Goal: Task Accomplishment & Management: Use online tool/utility

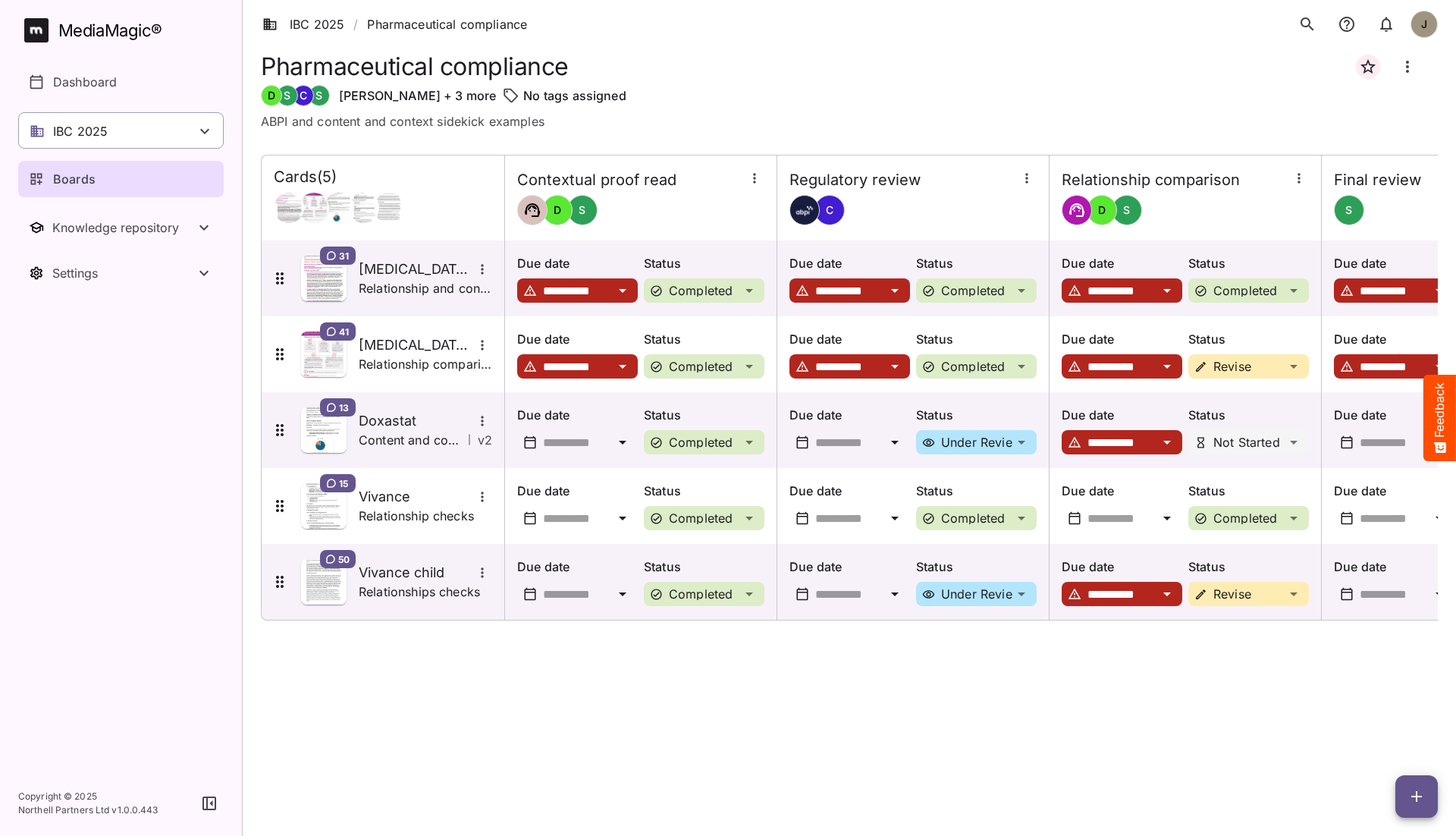
click at [178, 132] on div "IBC 2025" at bounding box center [121, 130] width 205 height 37
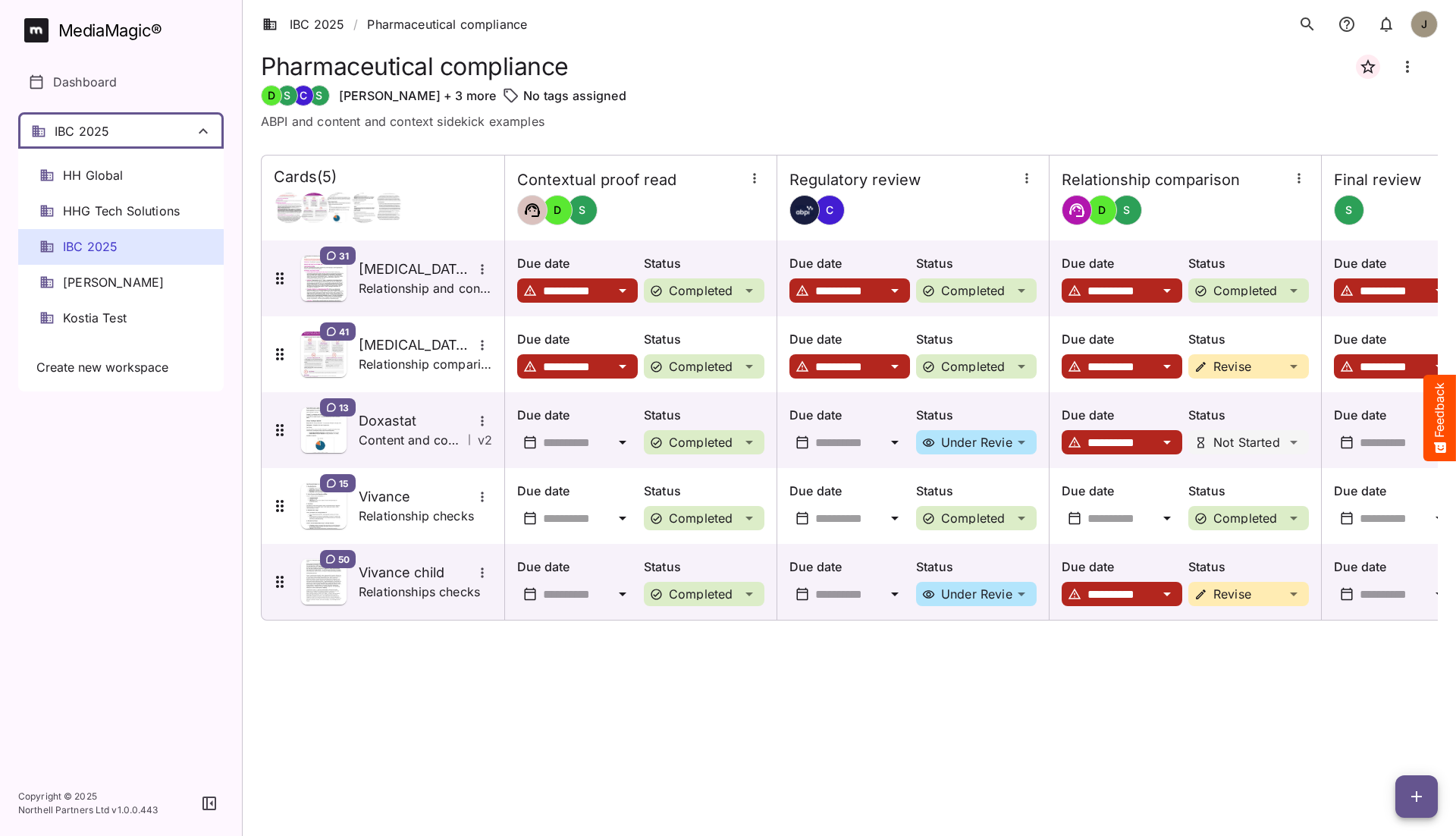
scroll to position [213, 0]
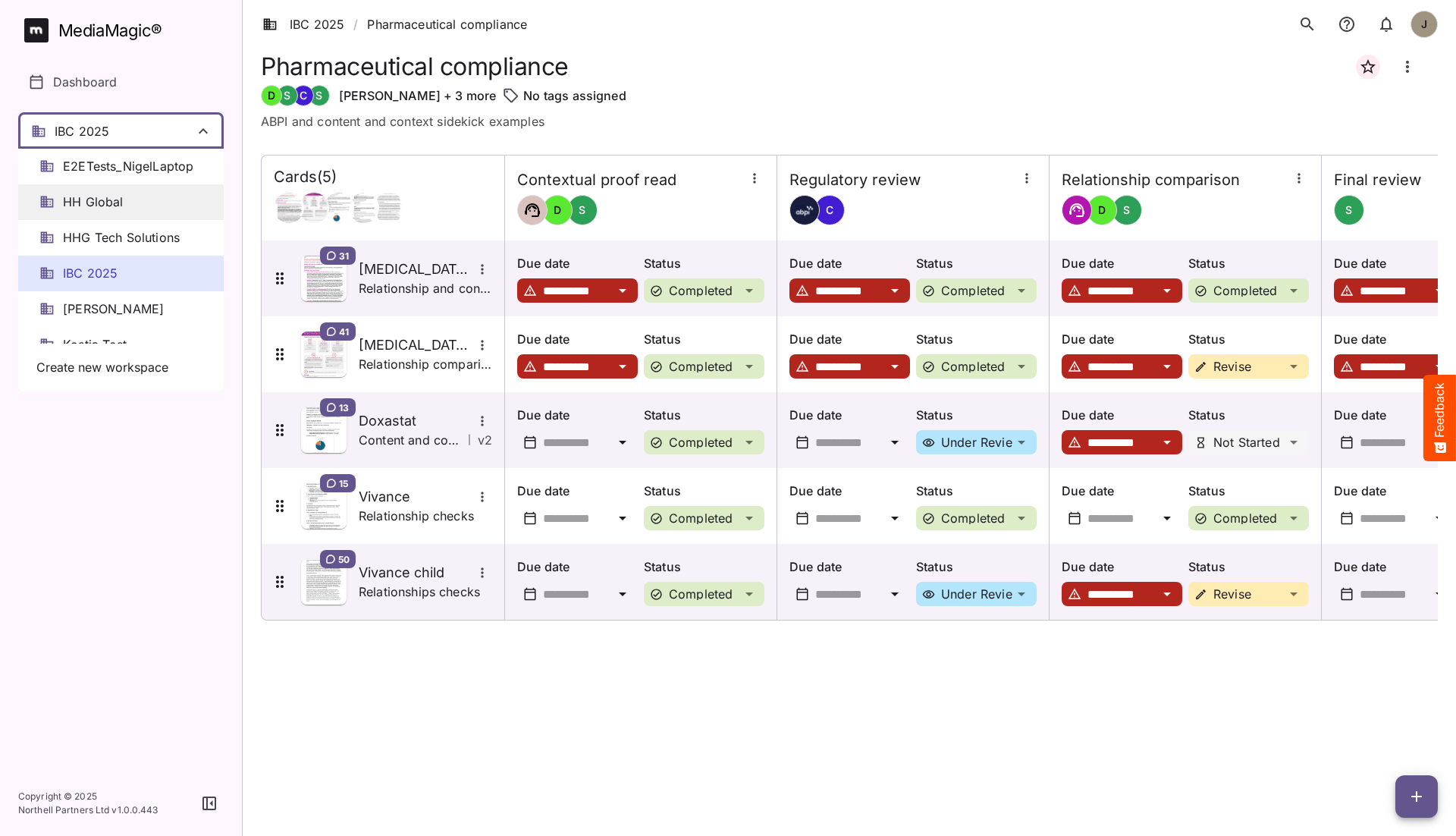
click at [126, 204] on div "HH Global" at bounding box center [121, 203] width 205 height 36
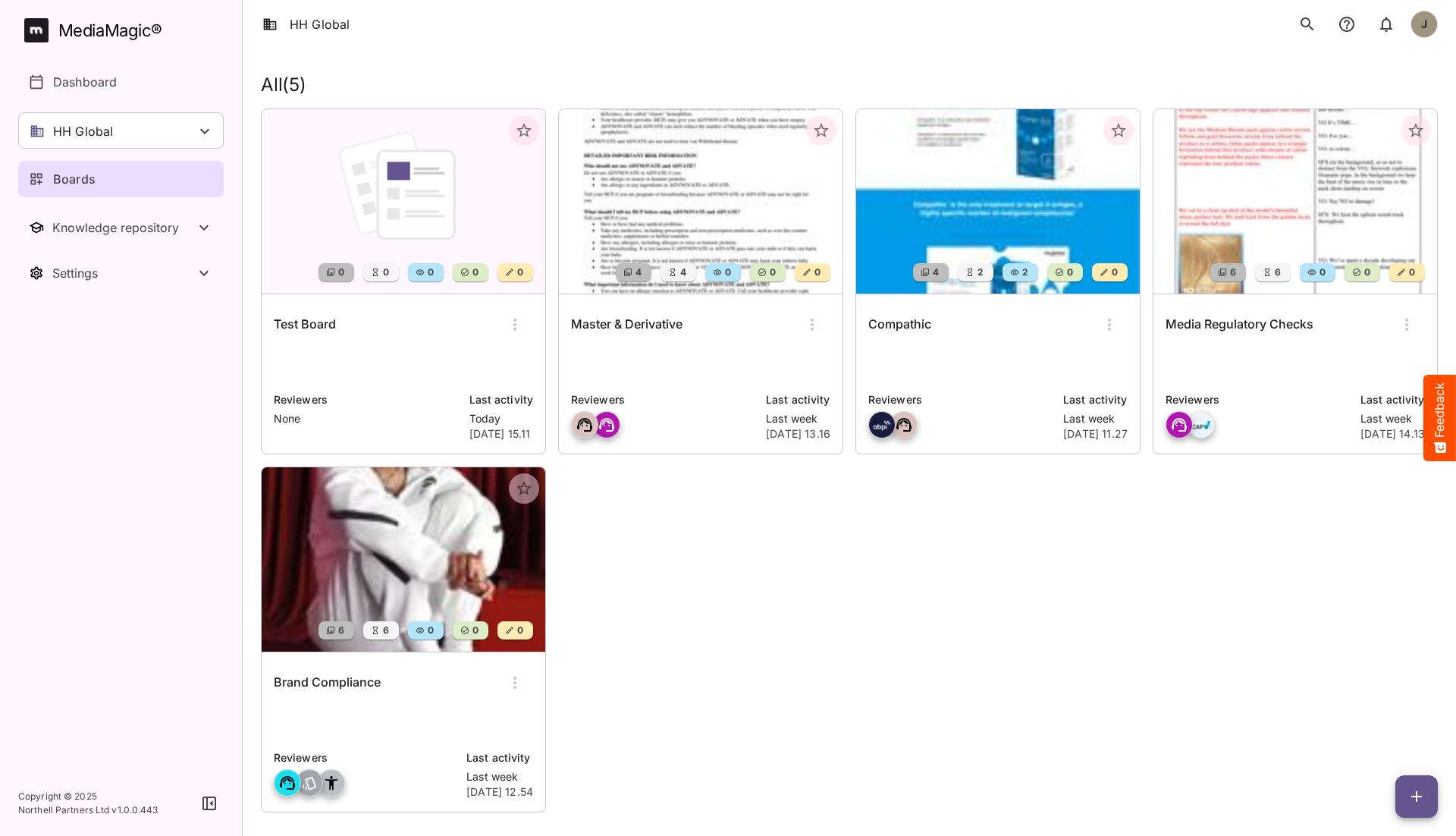
scroll to position [50, 0]
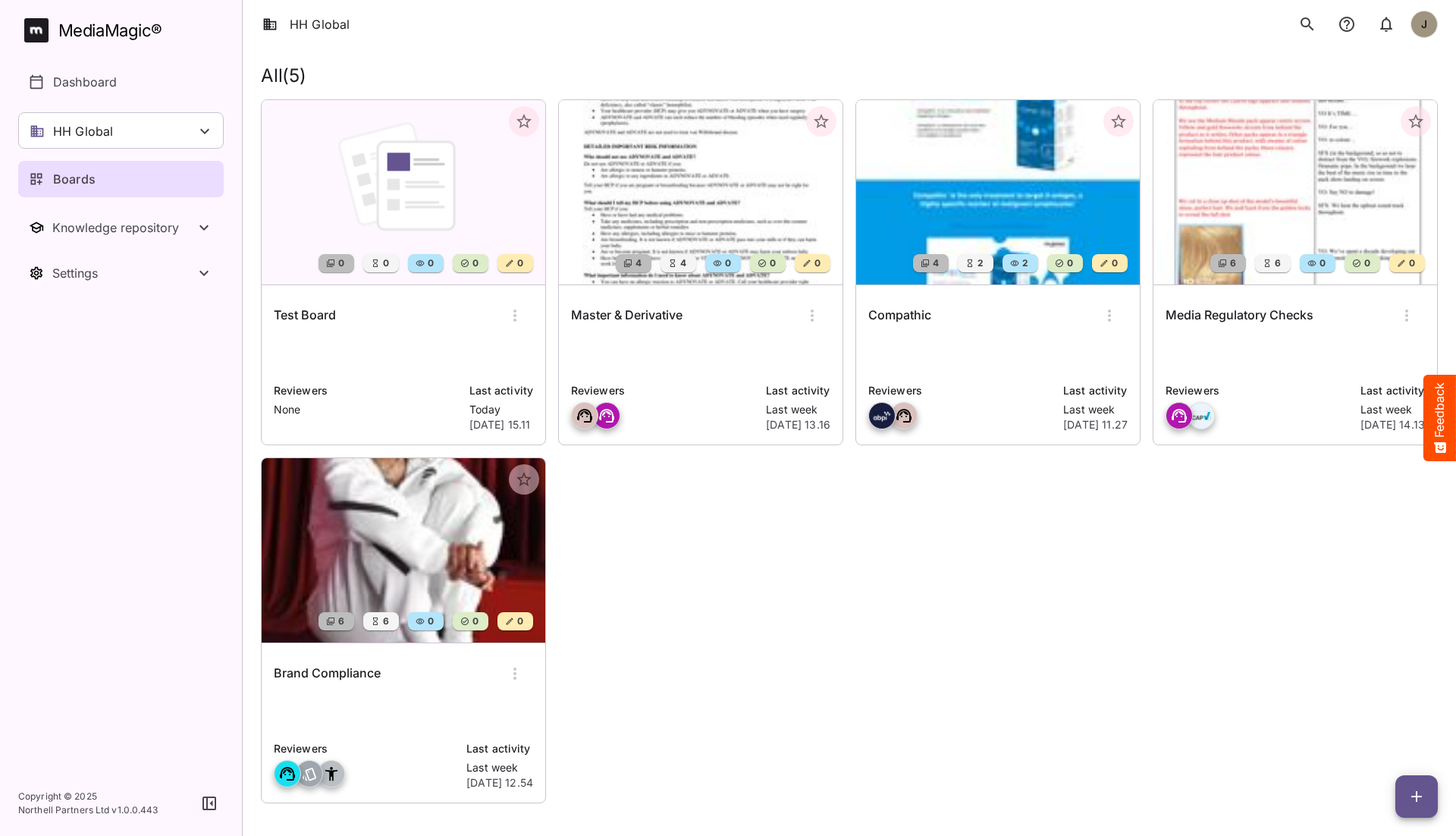
click at [370, 328] on div "Test Board" at bounding box center [403, 315] width 260 height 37
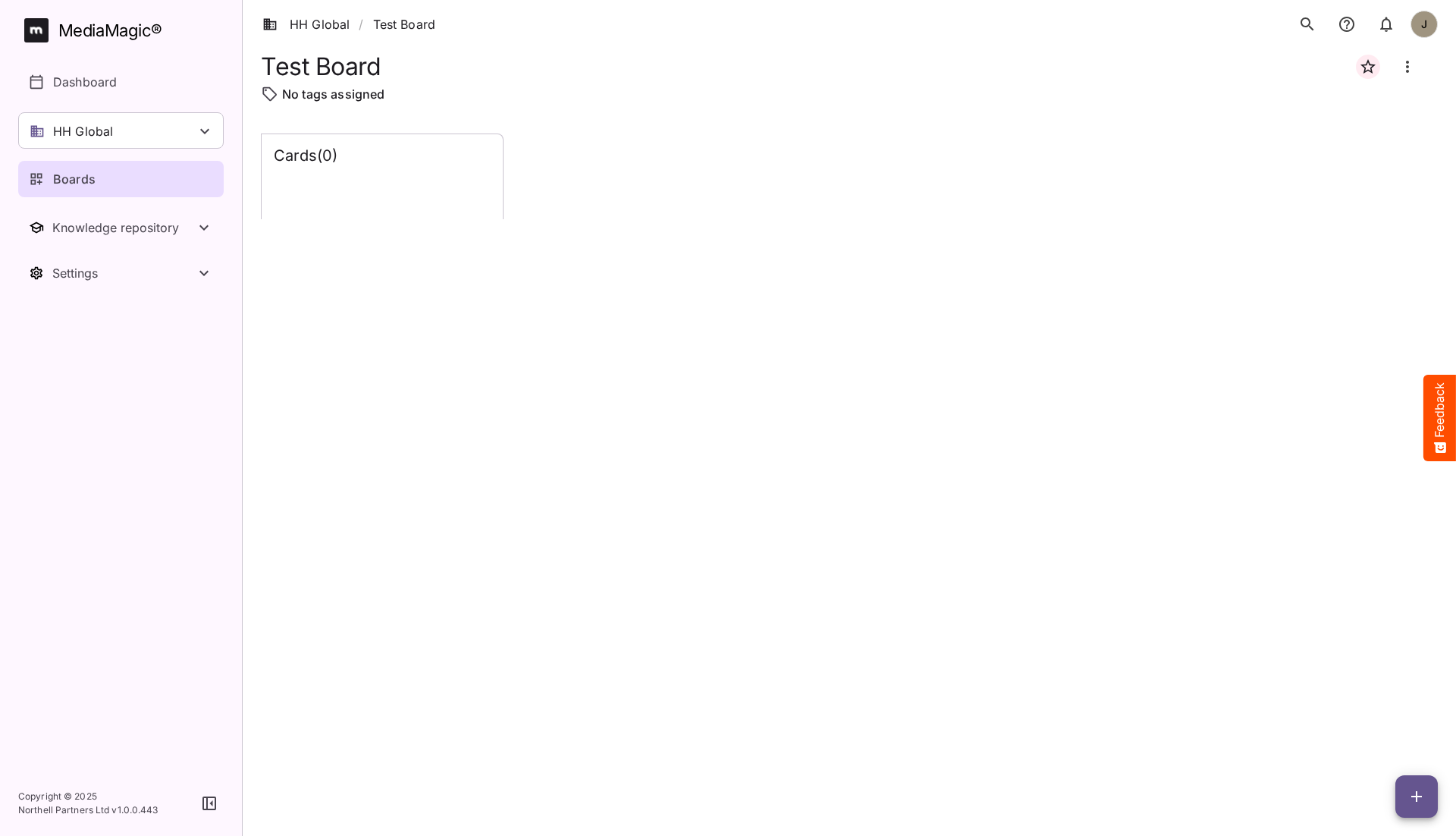
click at [599, 546] on div "Cards ( 0 )" at bounding box center [849, 472] width 1176 height 678
click at [1211, 657] on div "Cards ( 0 )" at bounding box center [849, 472] width 1176 height 678
click at [1219, 772] on icon "button" at bounding box center [1416, 796] width 18 height 18
click at [1219, 735] on p "Add new lane" at bounding box center [1378, 732] width 82 height 18
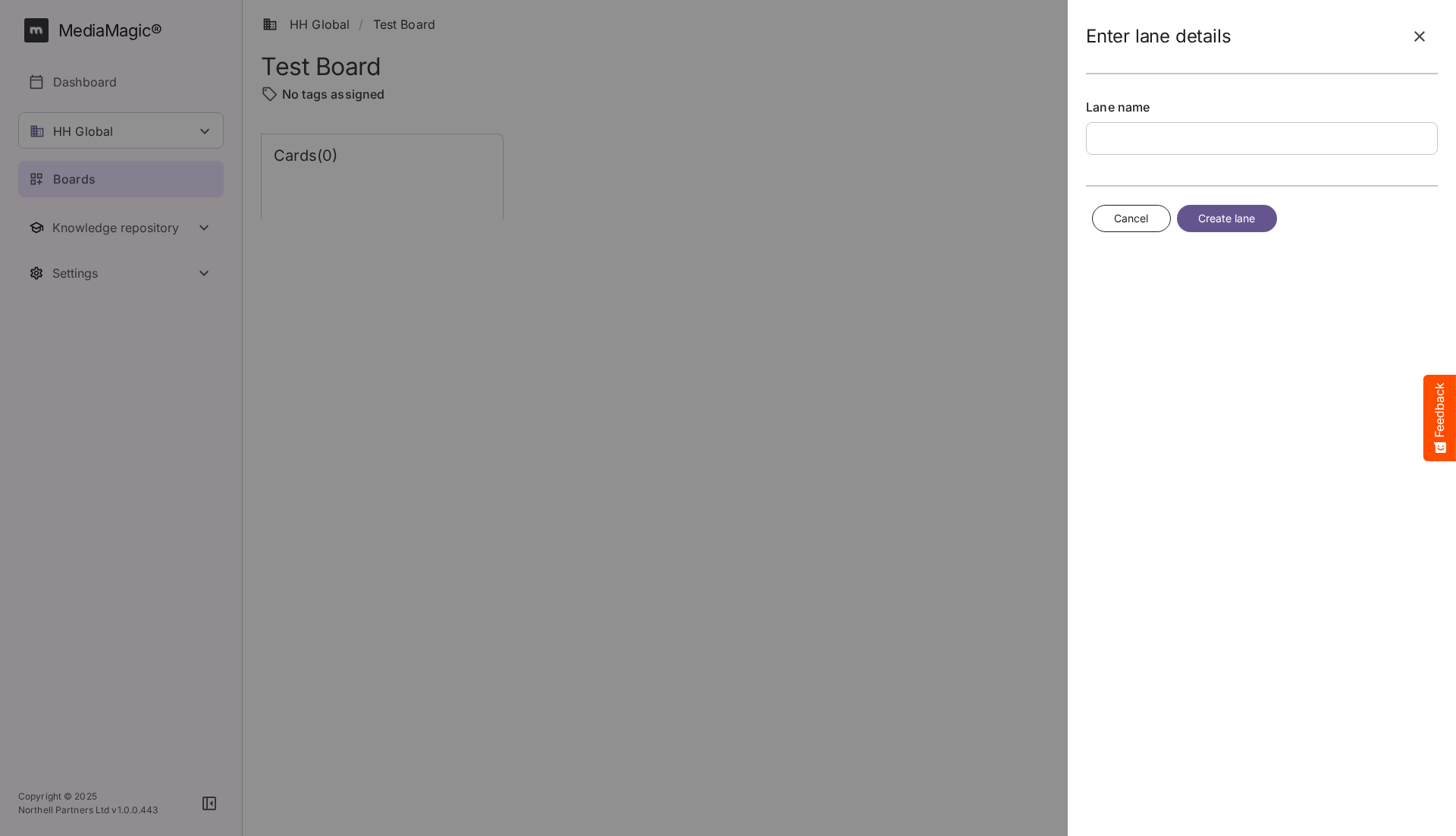
click at [1174, 142] on input "text" at bounding box center [1261, 138] width 352 height 33
type input "**********"
click at [1219, 221] on span "Create lane" at bounding box center [1227, 218] width 57 height 19
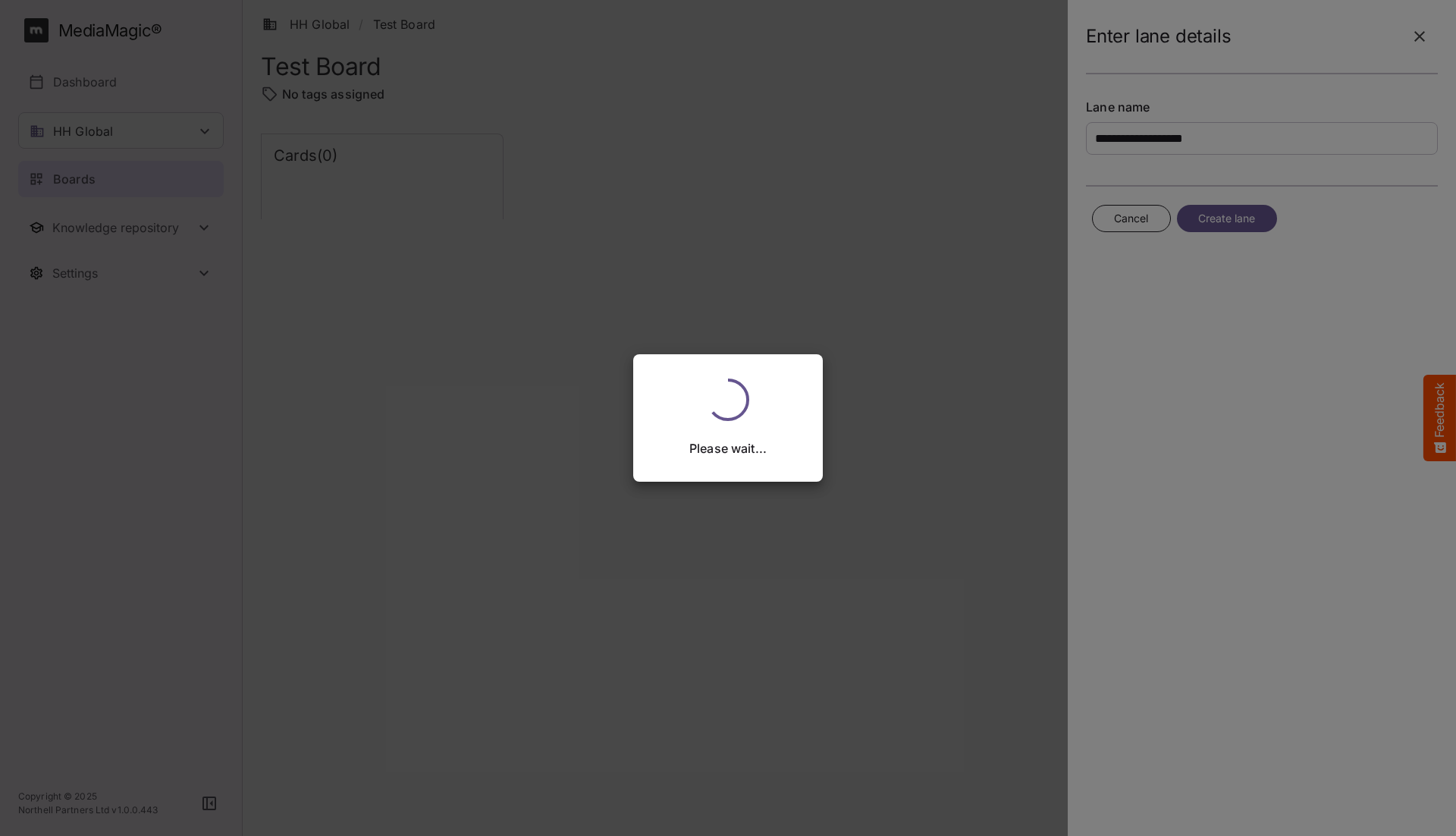
click at [620, 289] on div "Please wait..." at bounding box center [728, 418] width 1456 height 836
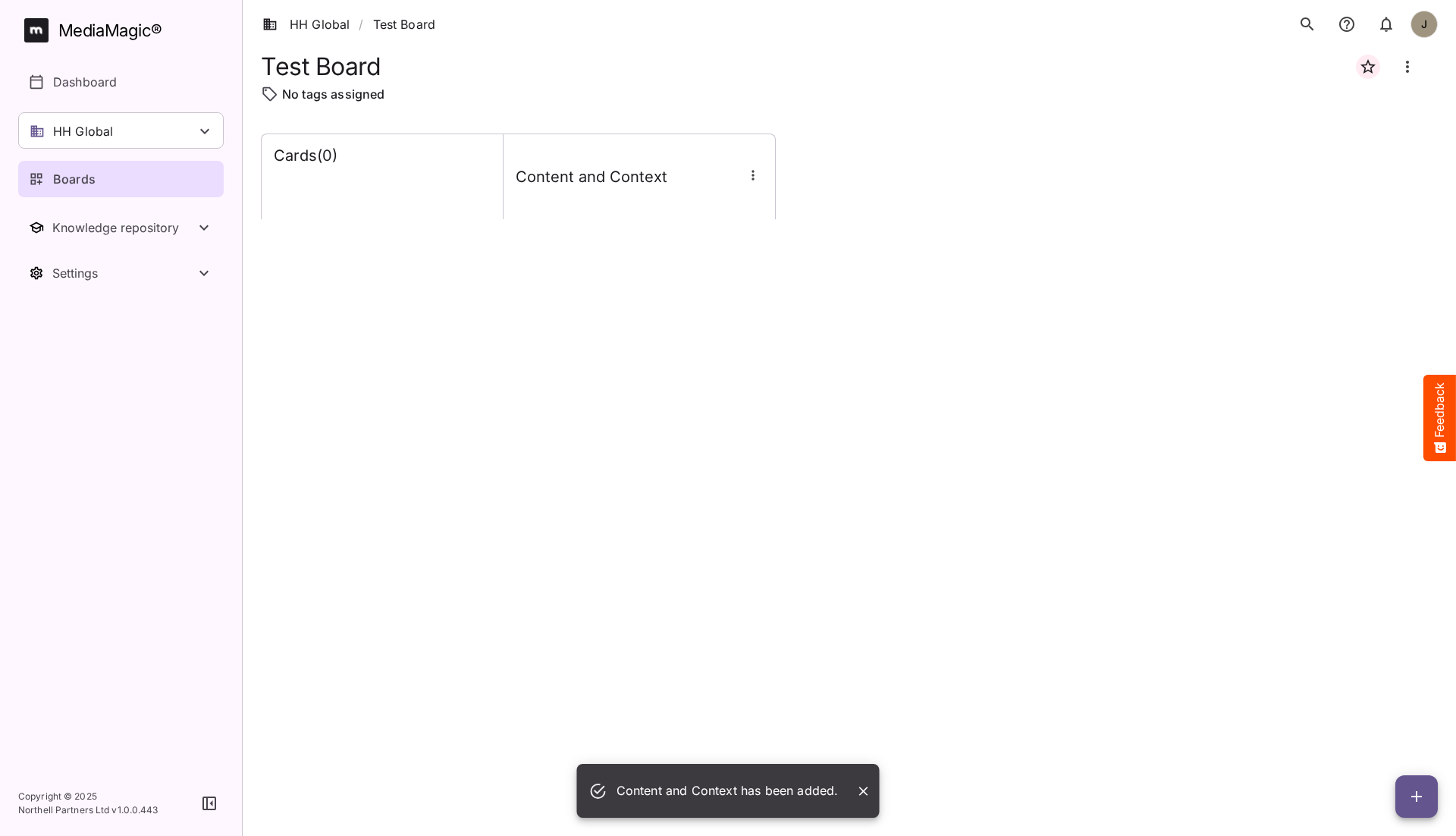
click at [1219, 772] on icon "button" at bounding box center [1416, 796] width 18 height 18
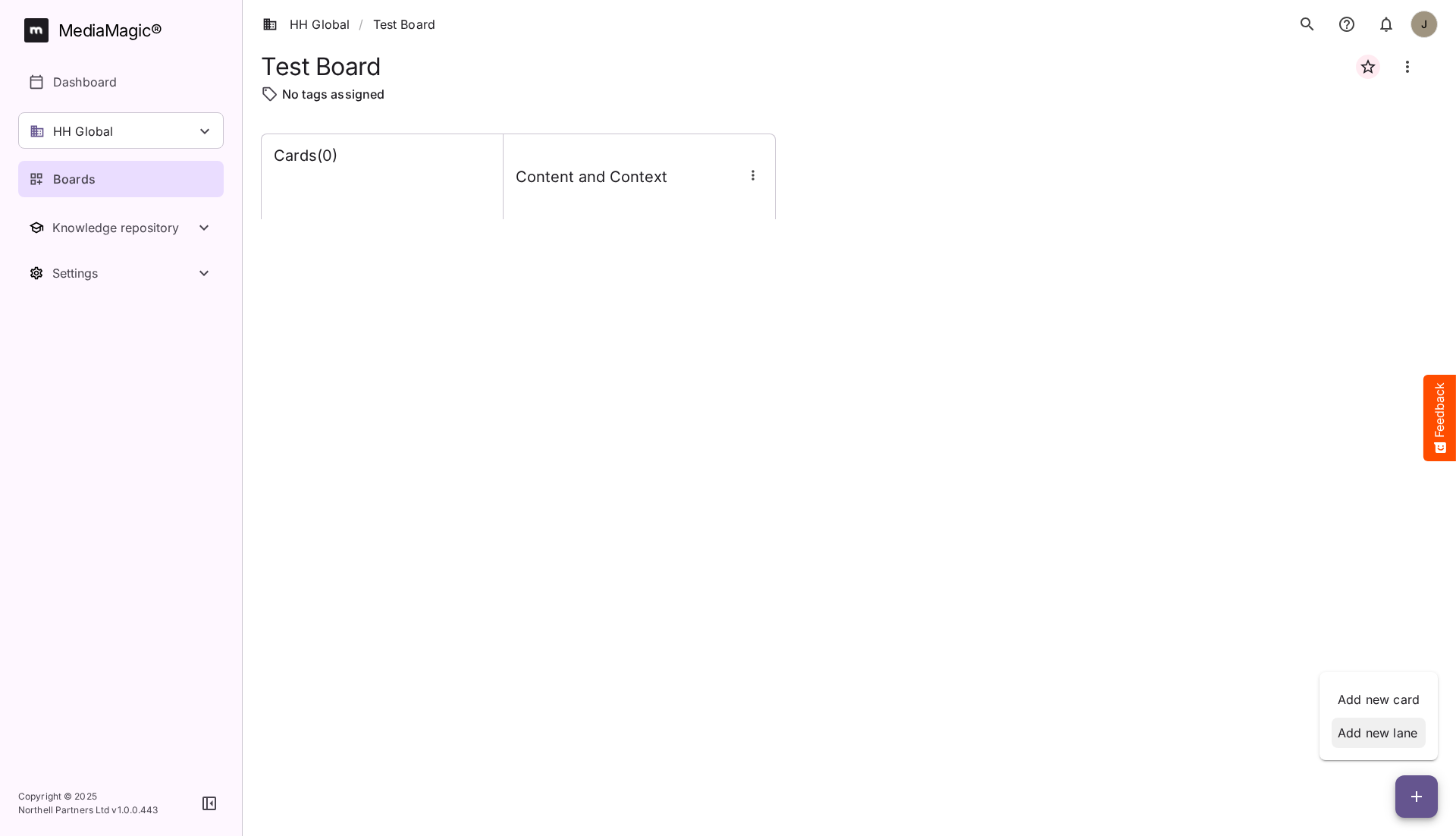
click at [1219, 736] on p "Add new lane" at bounding box center [1378, 732] width 82 height 18
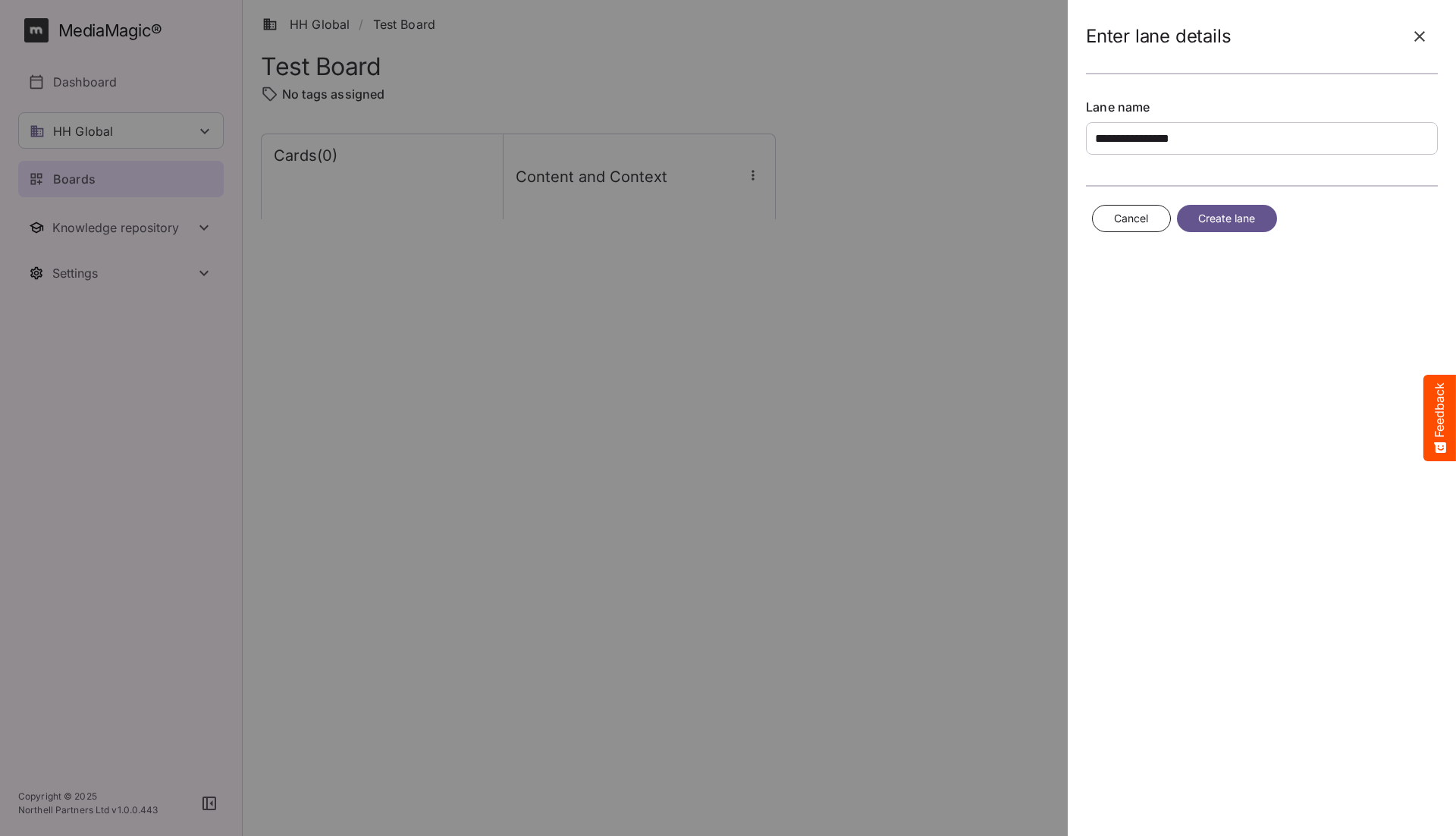
type input "**********"
click at [1219, 210] on span "Create lane" at bounding box center [1227, 218] width 57 height 19
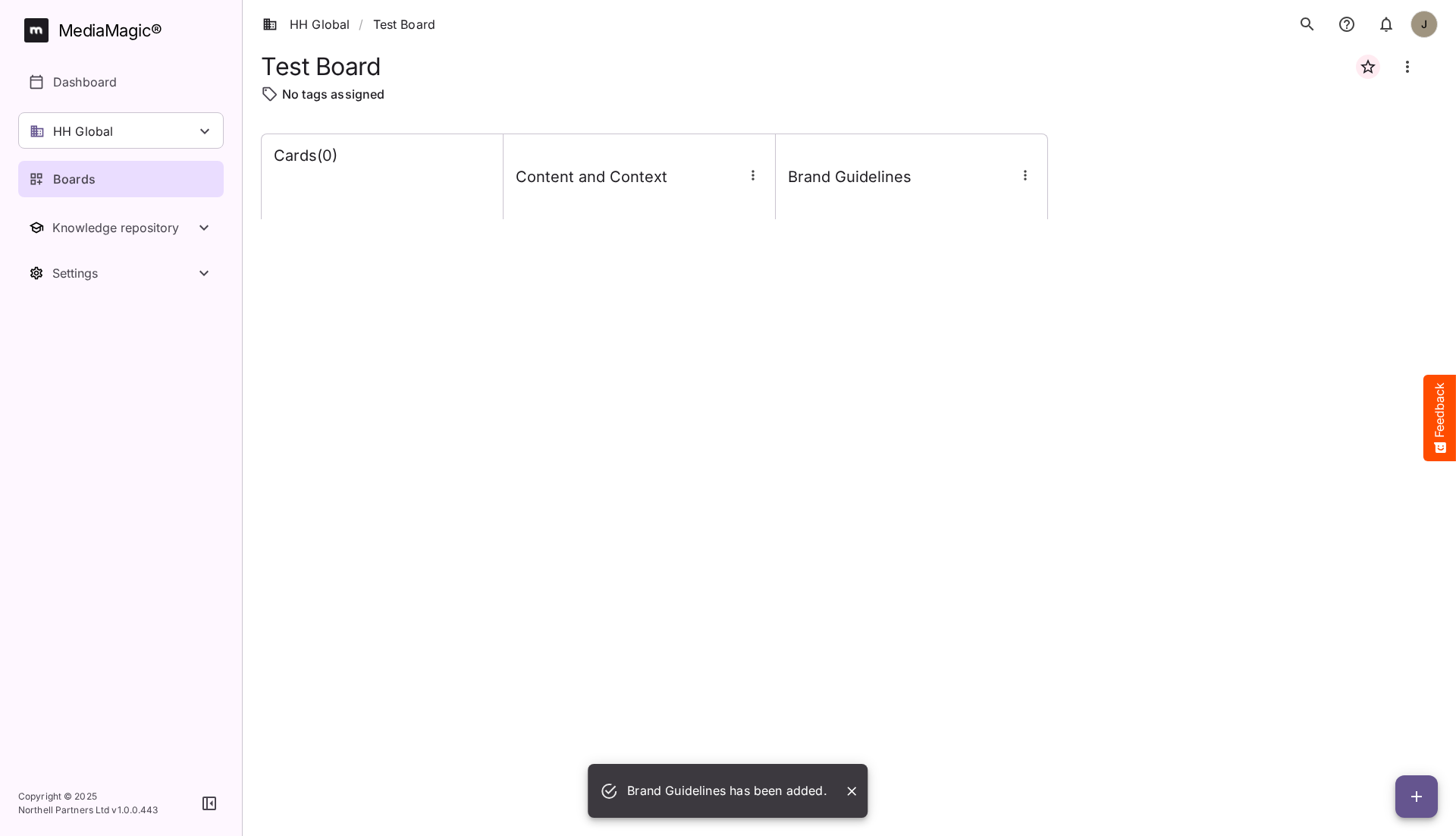
click at [1219, 772] on icon "button" at bounding box center [1416, 796] width 18 height 18
click at [1219, 736] on p "Add new lane" at bounding box center [1378, 732] width 82 height 18
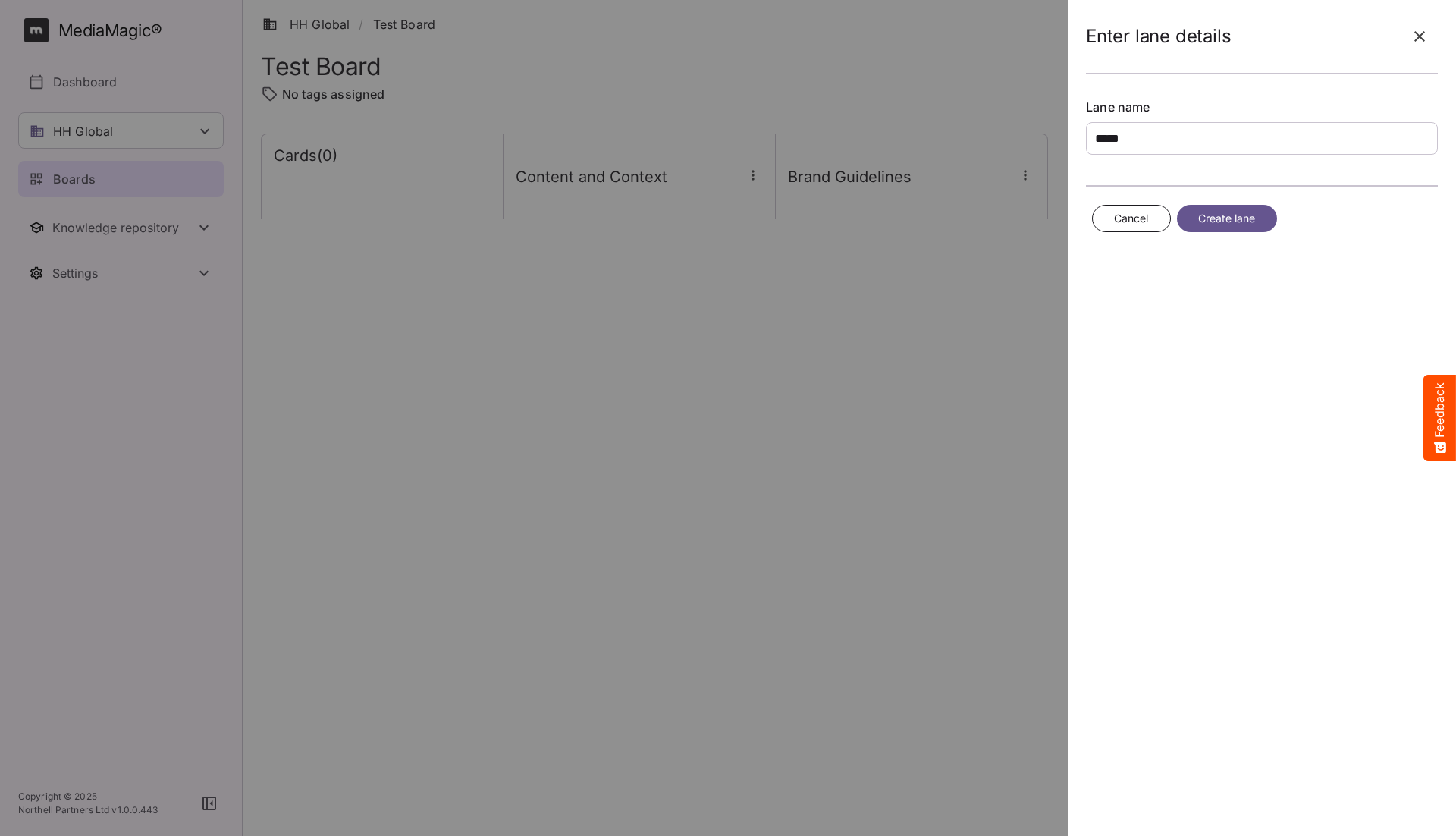
type input "****"
click at [1219, 216] on span "Create lane" at bounding box center [1227, 218] width 57 height 19
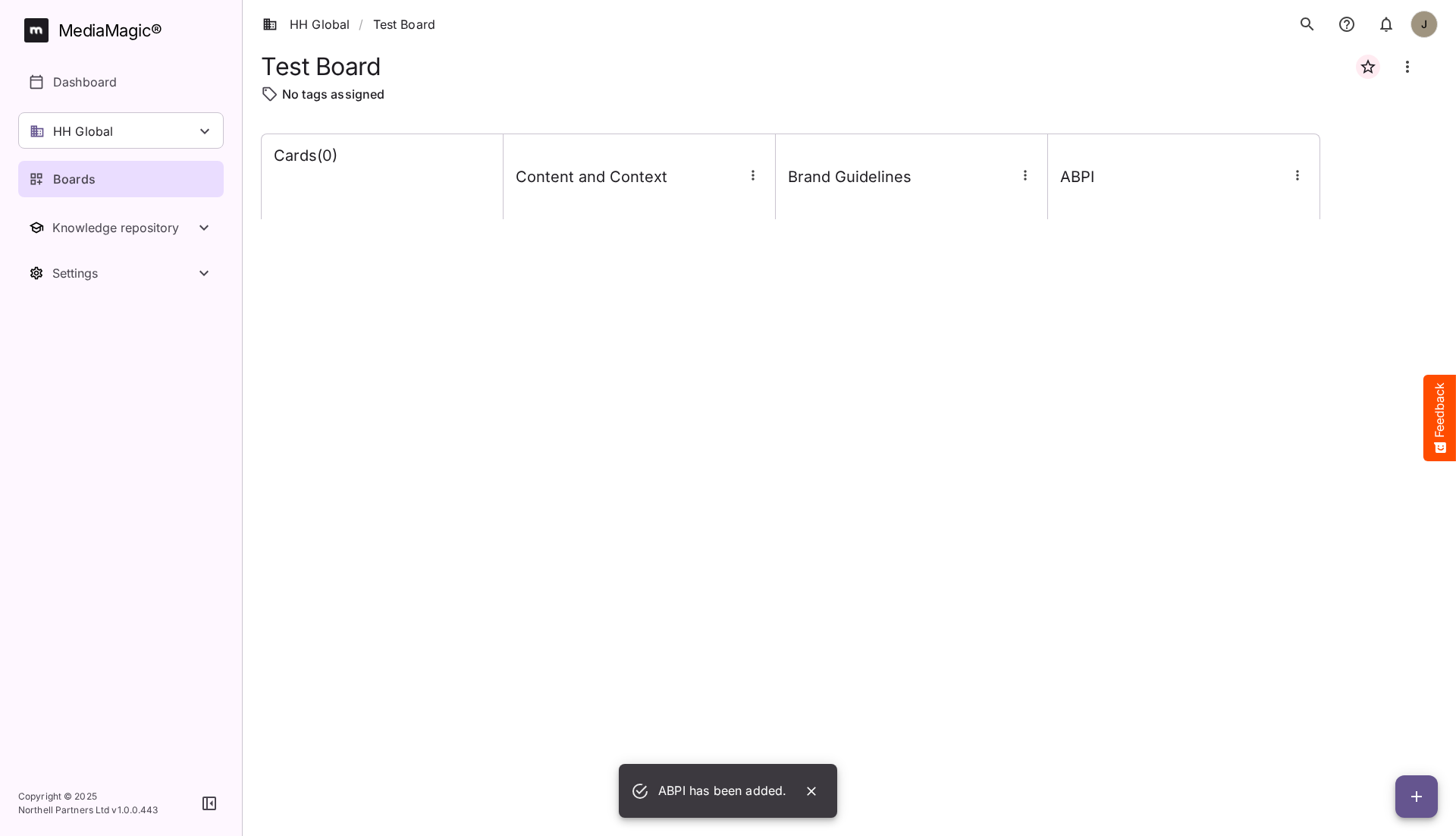
click at [758, 183] on div at bounding box center [753, 175] width 20 height 20
click at [749, 172] on icon "button" at bounding box center [753, 175] width 15 height 15
click at [811, 278] on p "Manage sidekicks" at bounding box center [814, 278] width 106 height 18
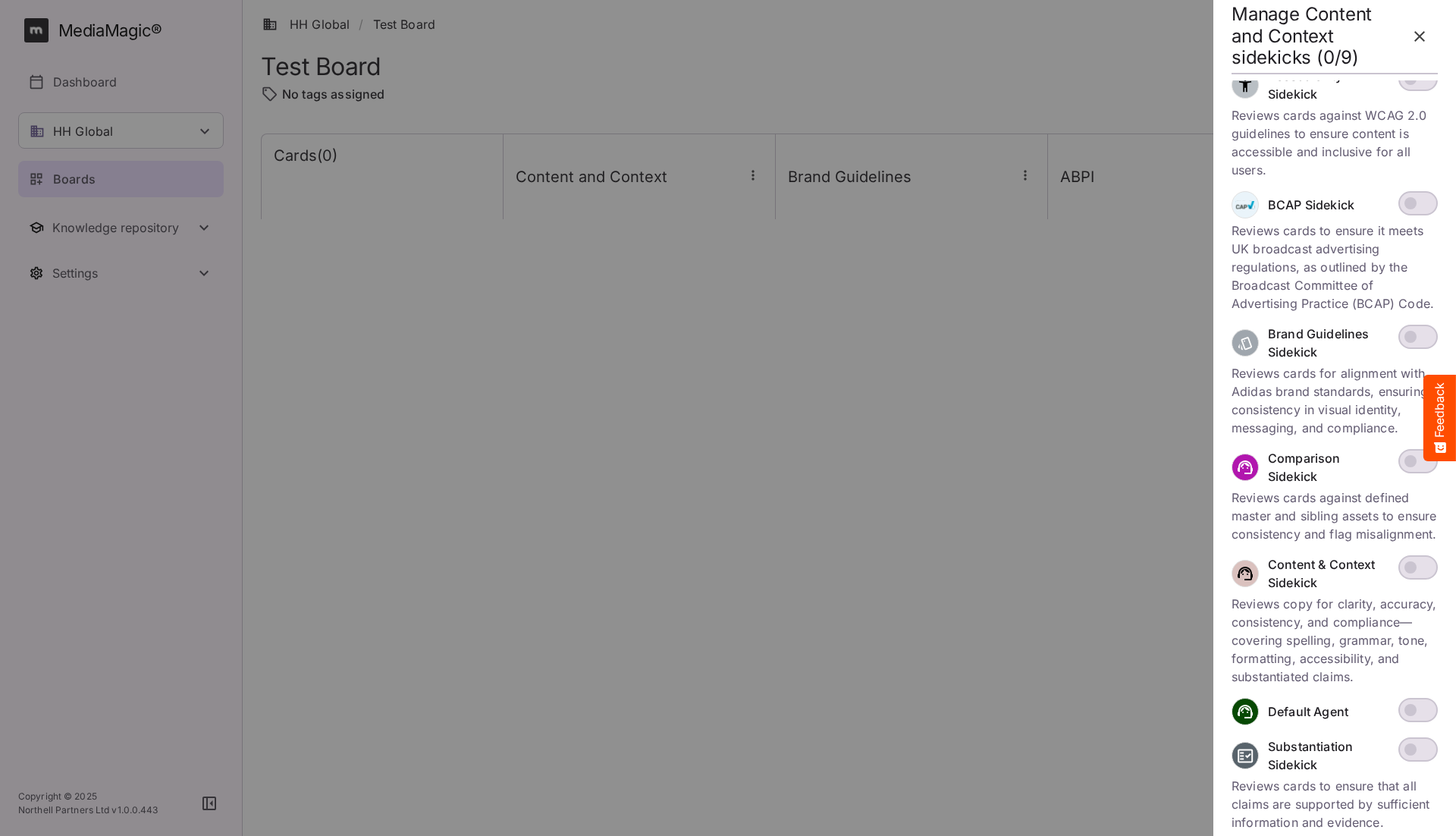
scroll to position [188, 0]
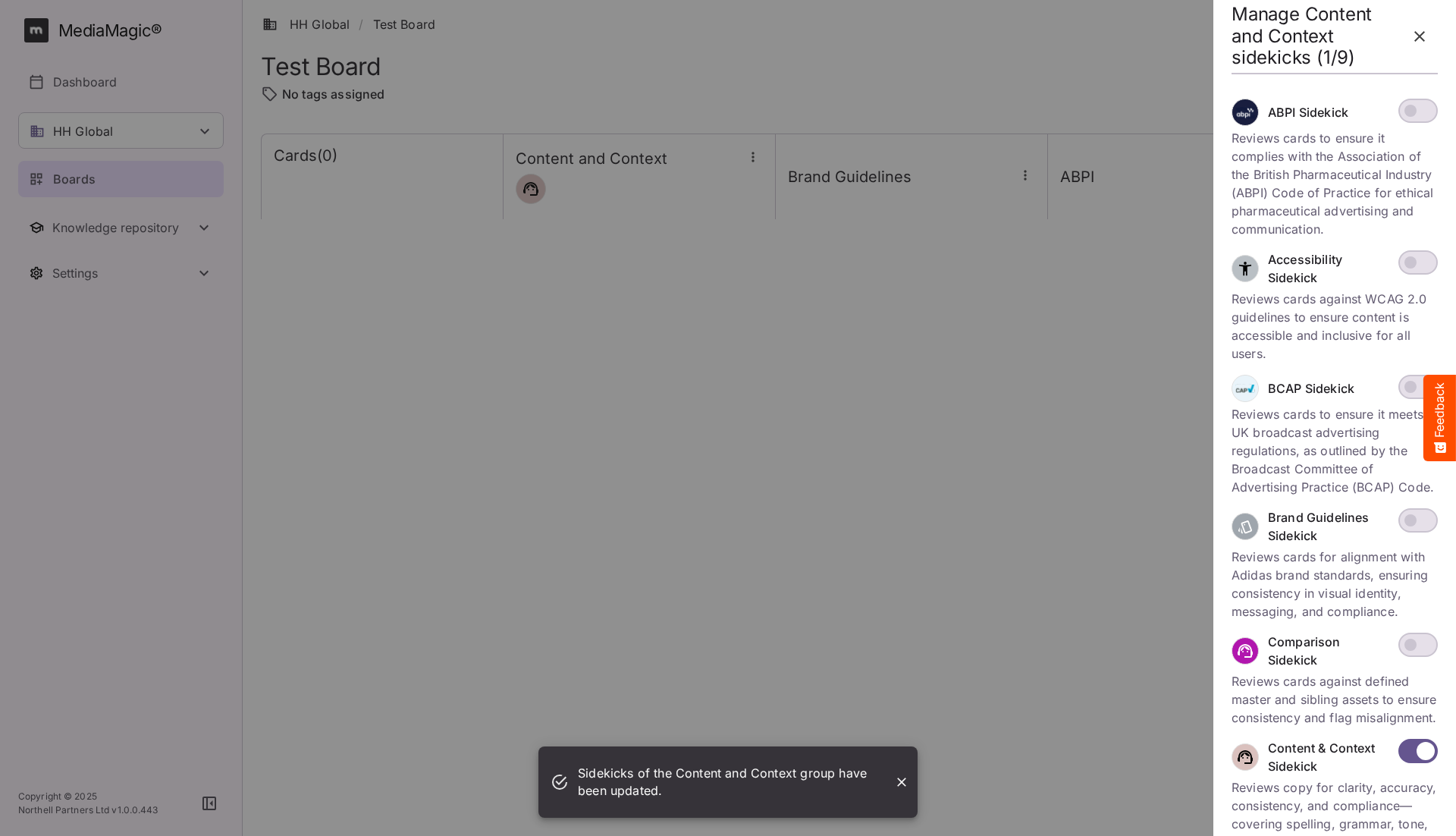
click at [1219, 34] on icon "button" at bounding box center [1419, 37] width 18 height 18
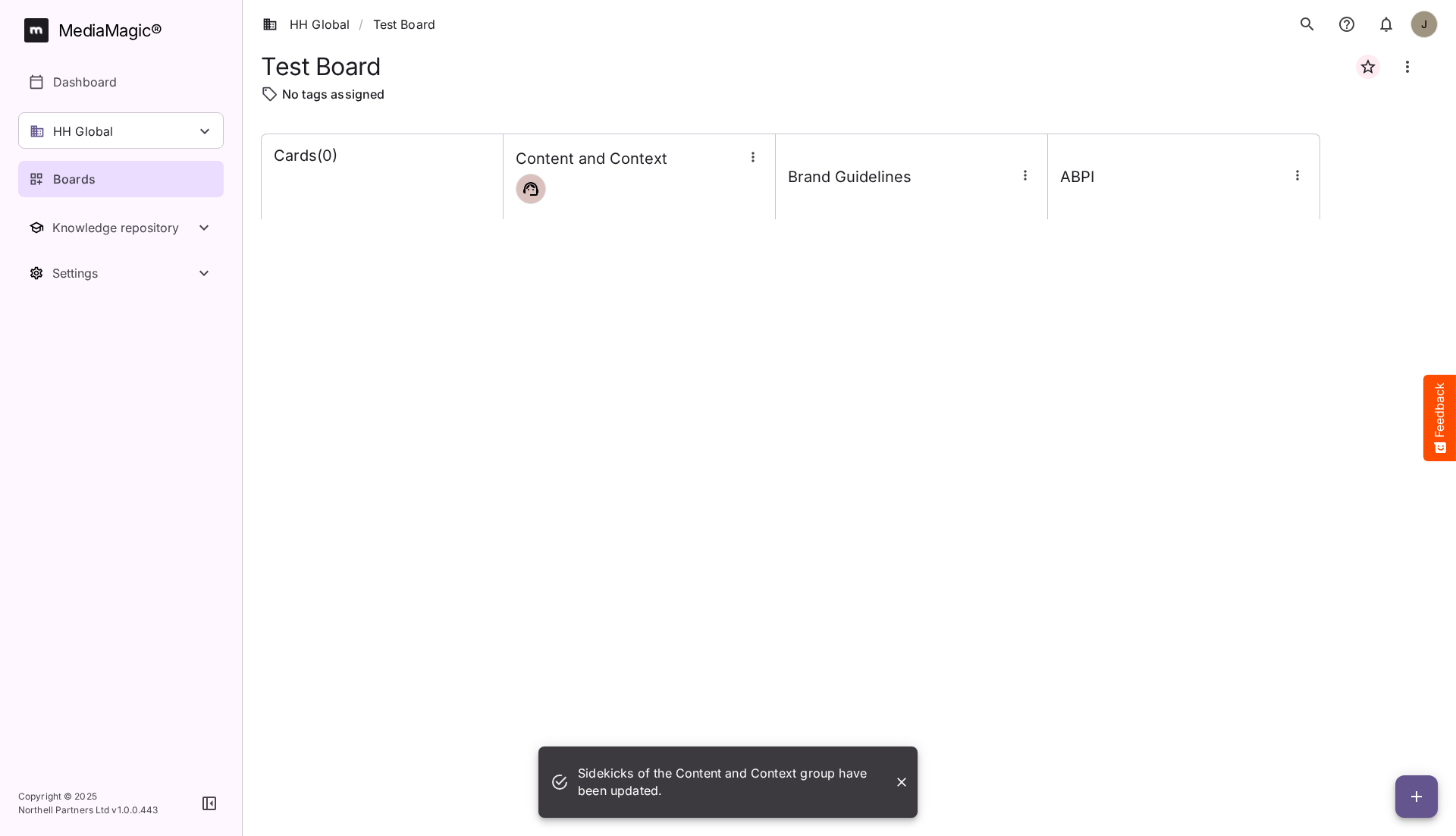
click at [1024, 172] on icon "button" at bounding box center [1024, 175] width 15 height 15
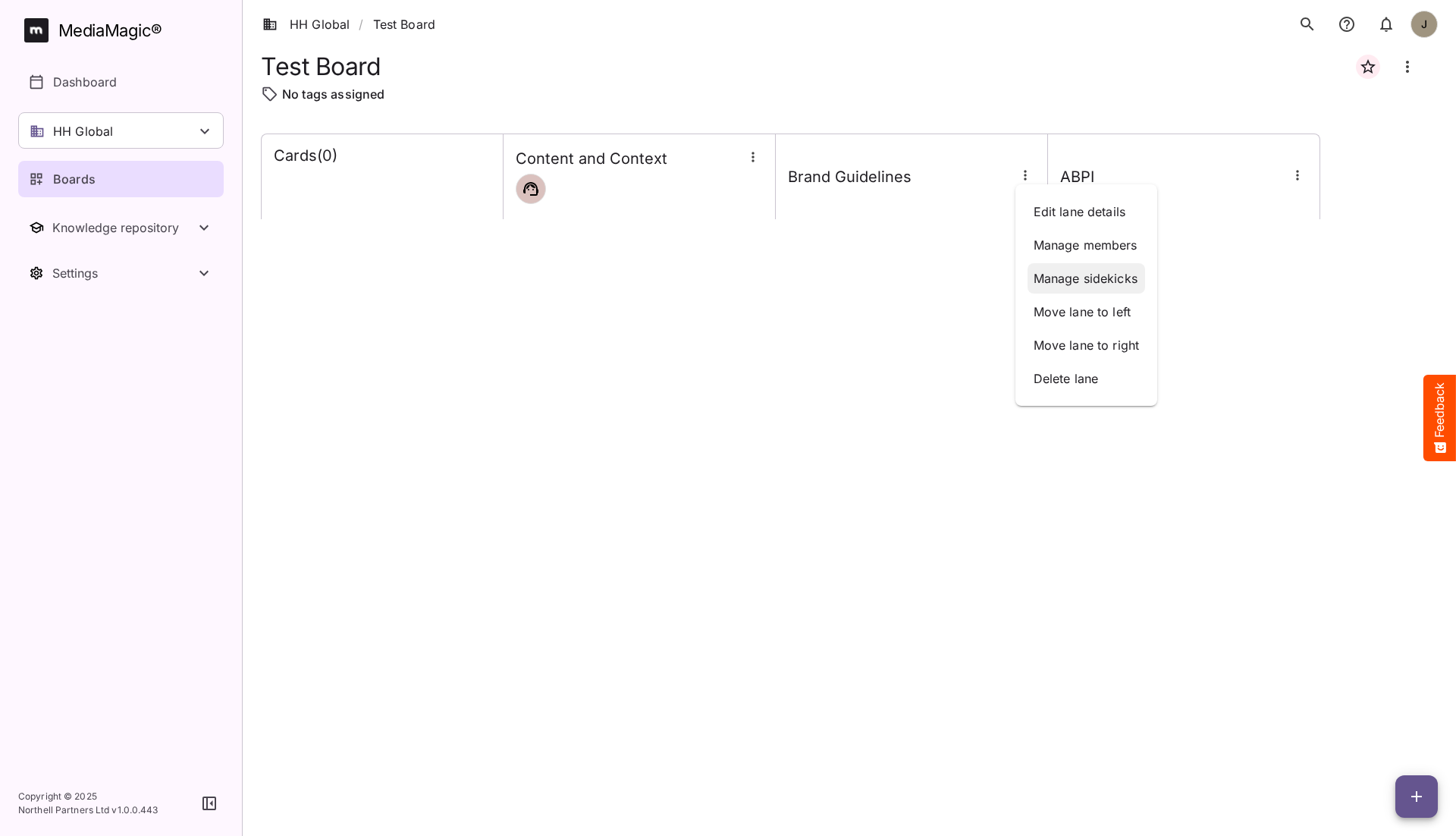
click at [1090, 271] on p "Manage sidekicks" at bounding box center [1086, 278] width 106 height 18
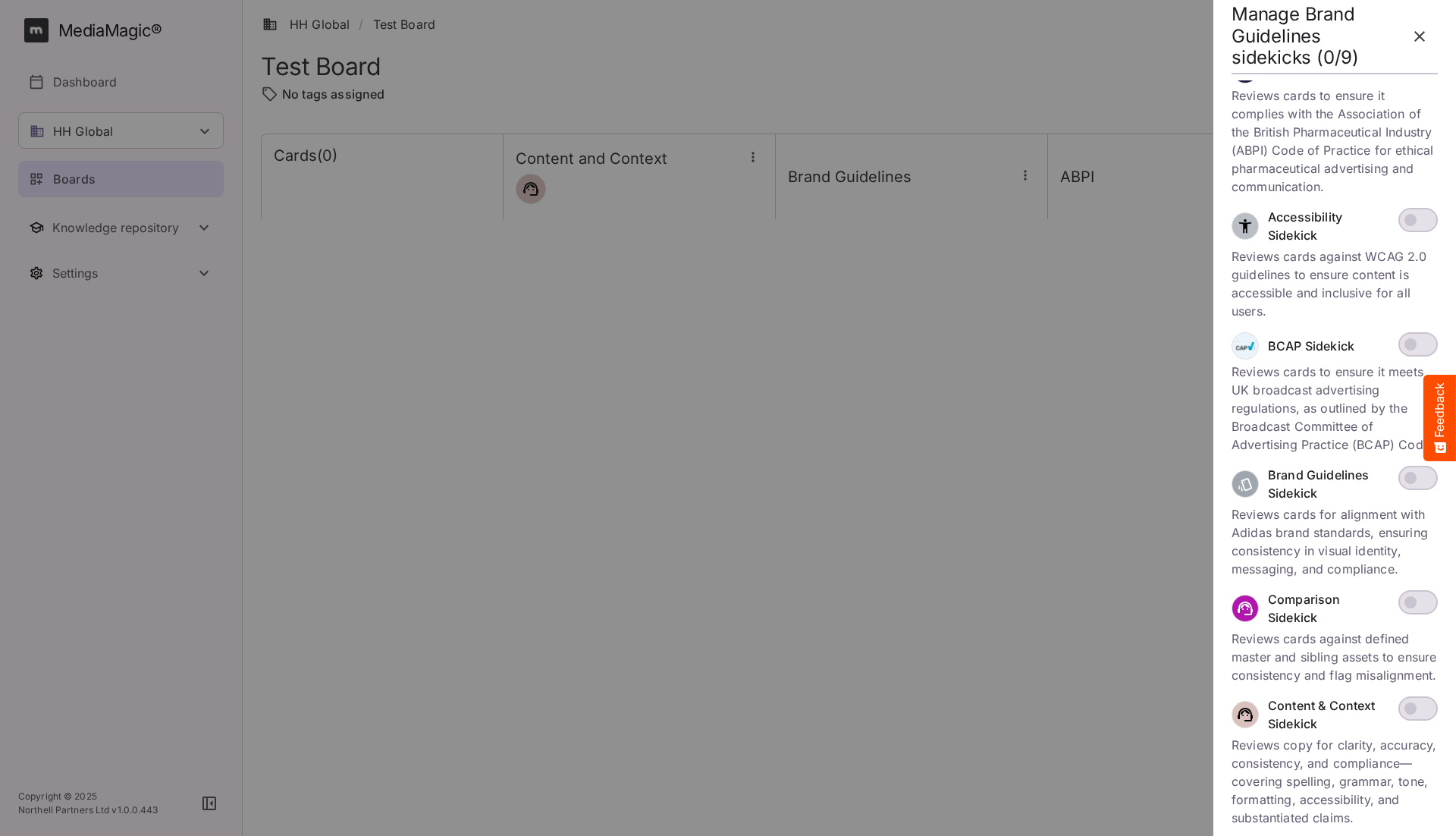
scroll to position [49, 0]
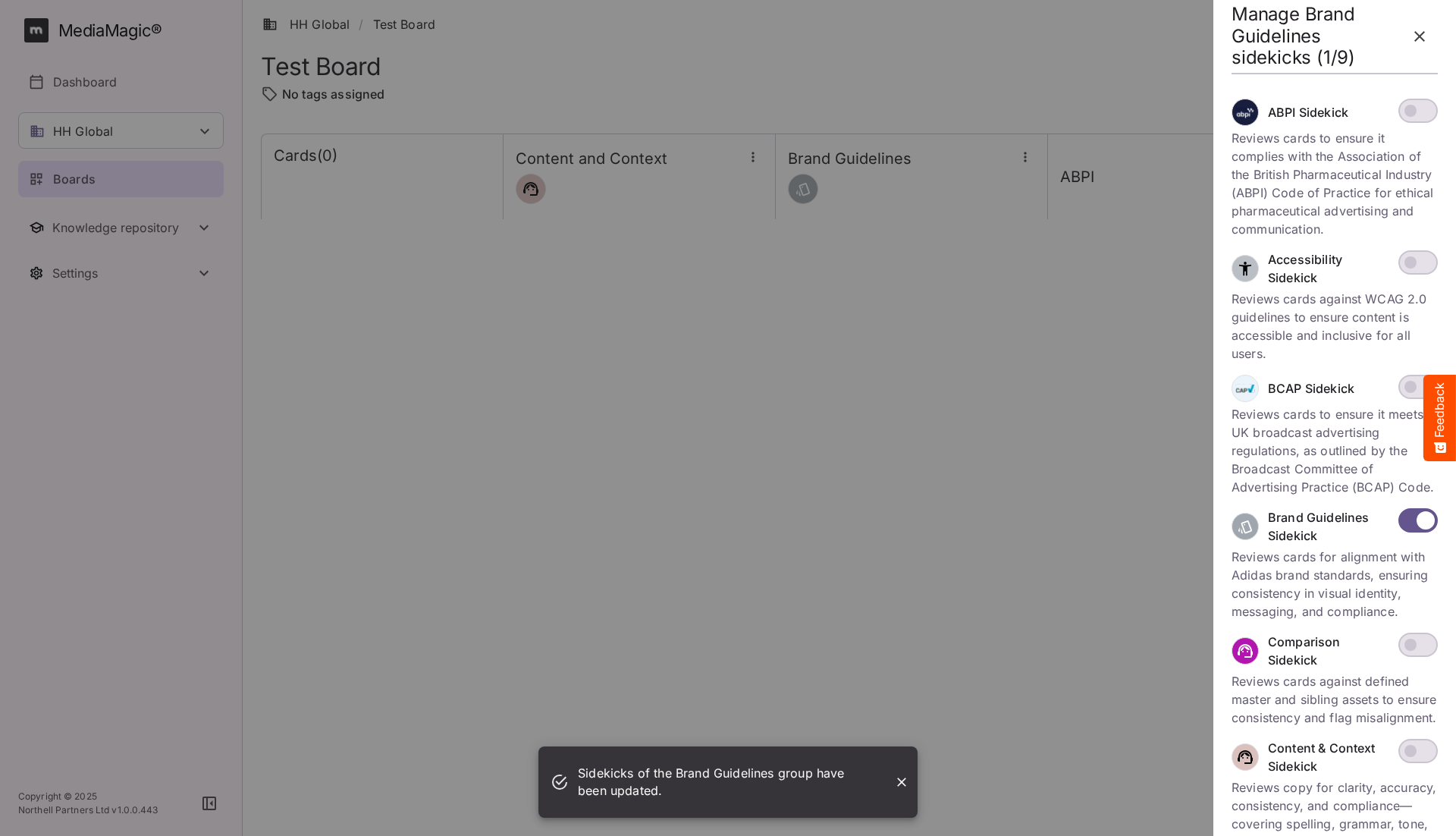
click at [1134, 344] on div at bounding box center [728, 418] width 1456 height 836
click at [1219, 43] on icon "button" at bounding box center [1419, 37] width 18 height 18
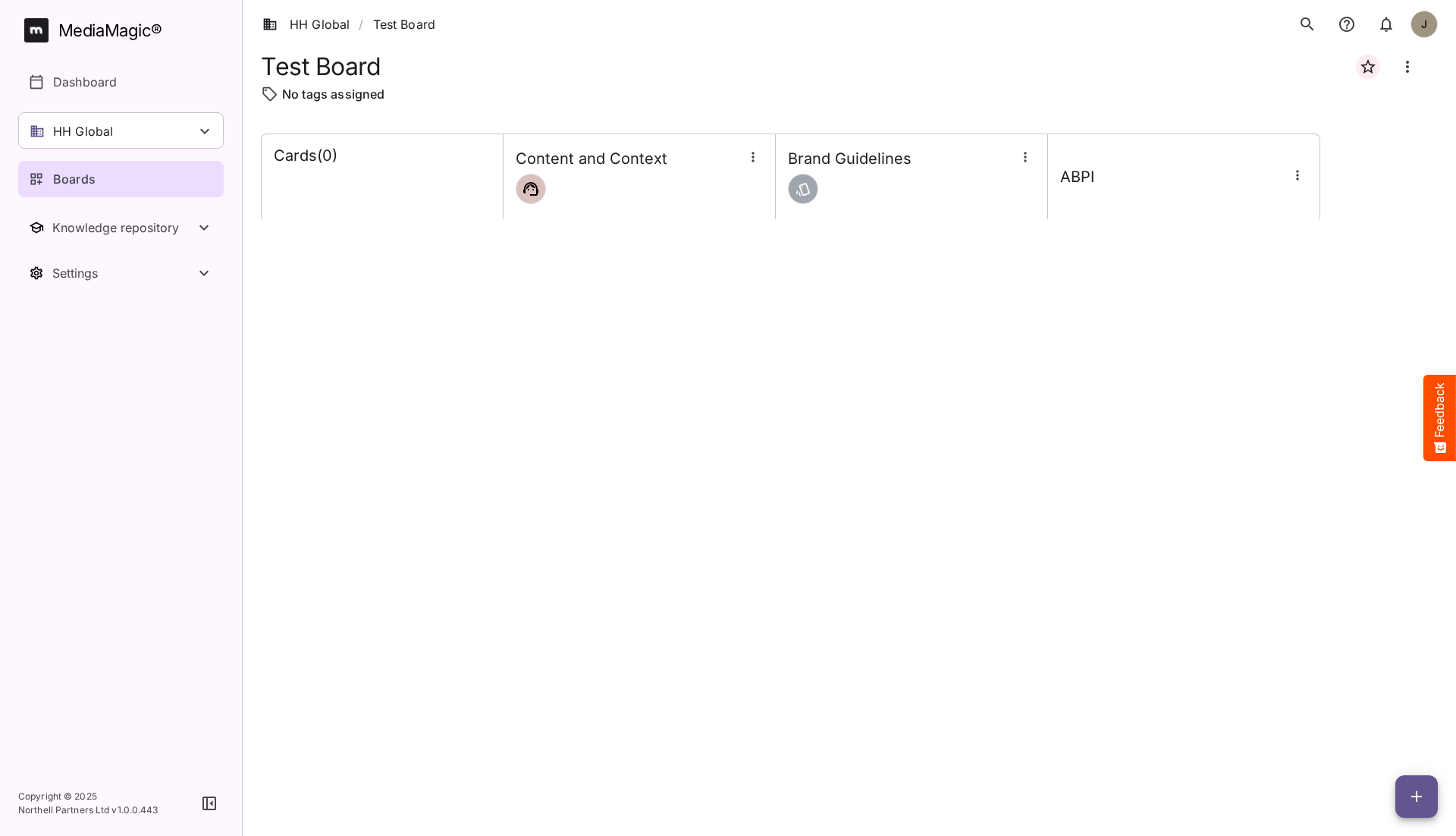
click at [1027, 155] on icon "button" at bounding box center [1024, 156] width 15 height 15
click at [1088, 269] on p "Manage sidekicks" at bounding box center [1086, 260] width 106 height 18
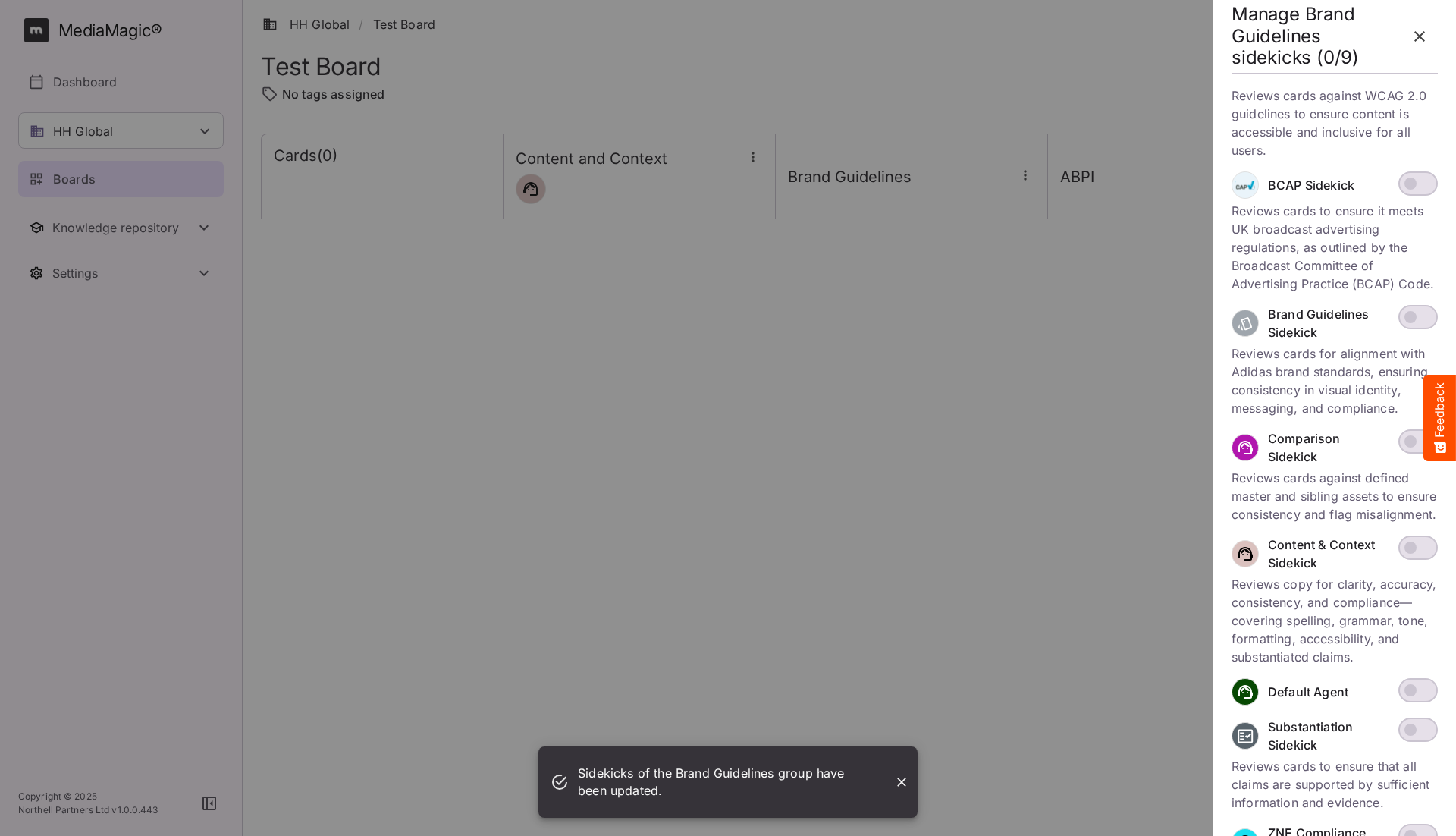
scroll to position [275, 0]
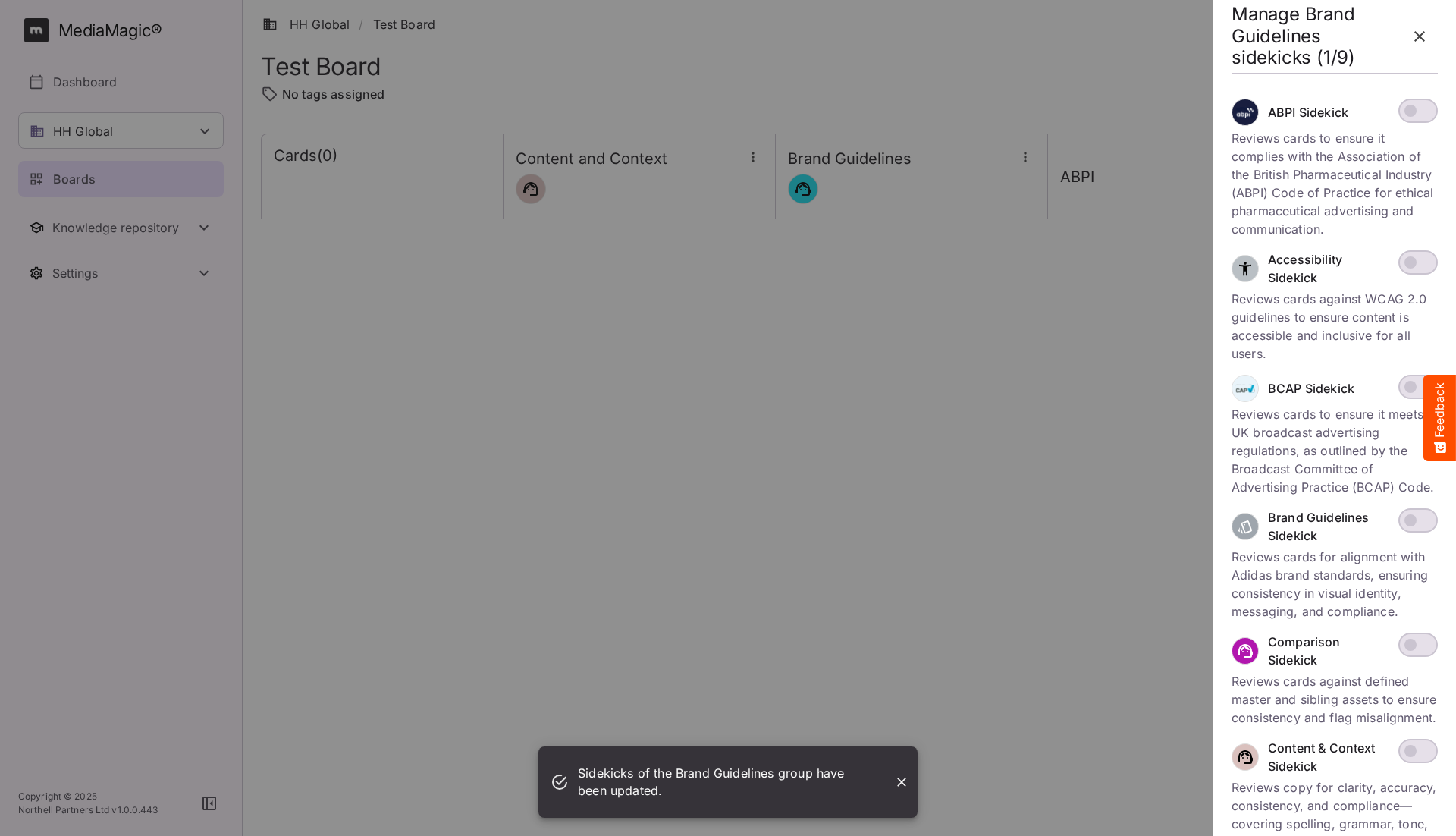
click at [1219, 40] on icon "button" at bounding box center [1419, 37] width 18 height 18
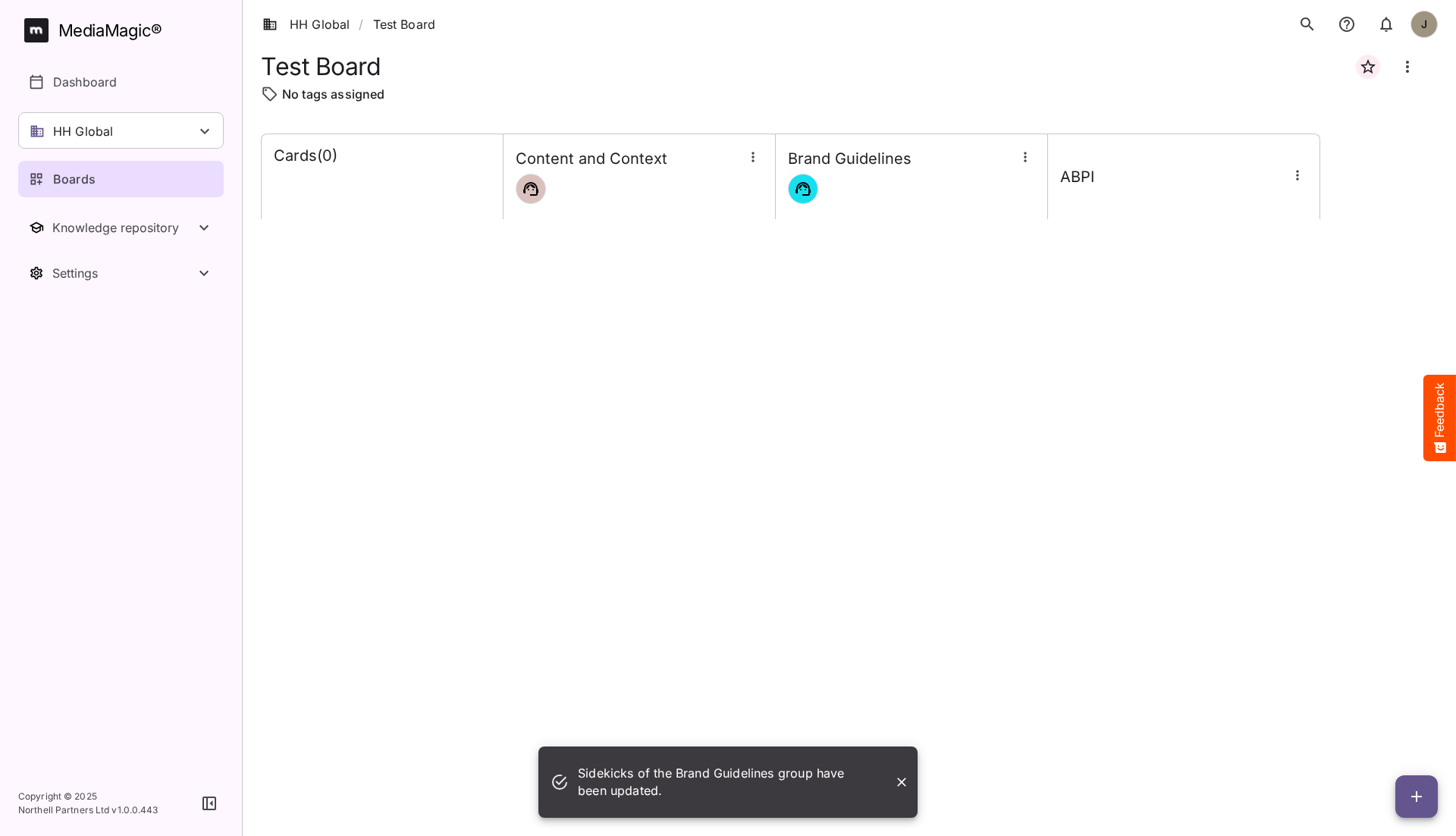
click at [1219, 168] on icon "button" at bounding box center [1297, 175] width 15 height 15
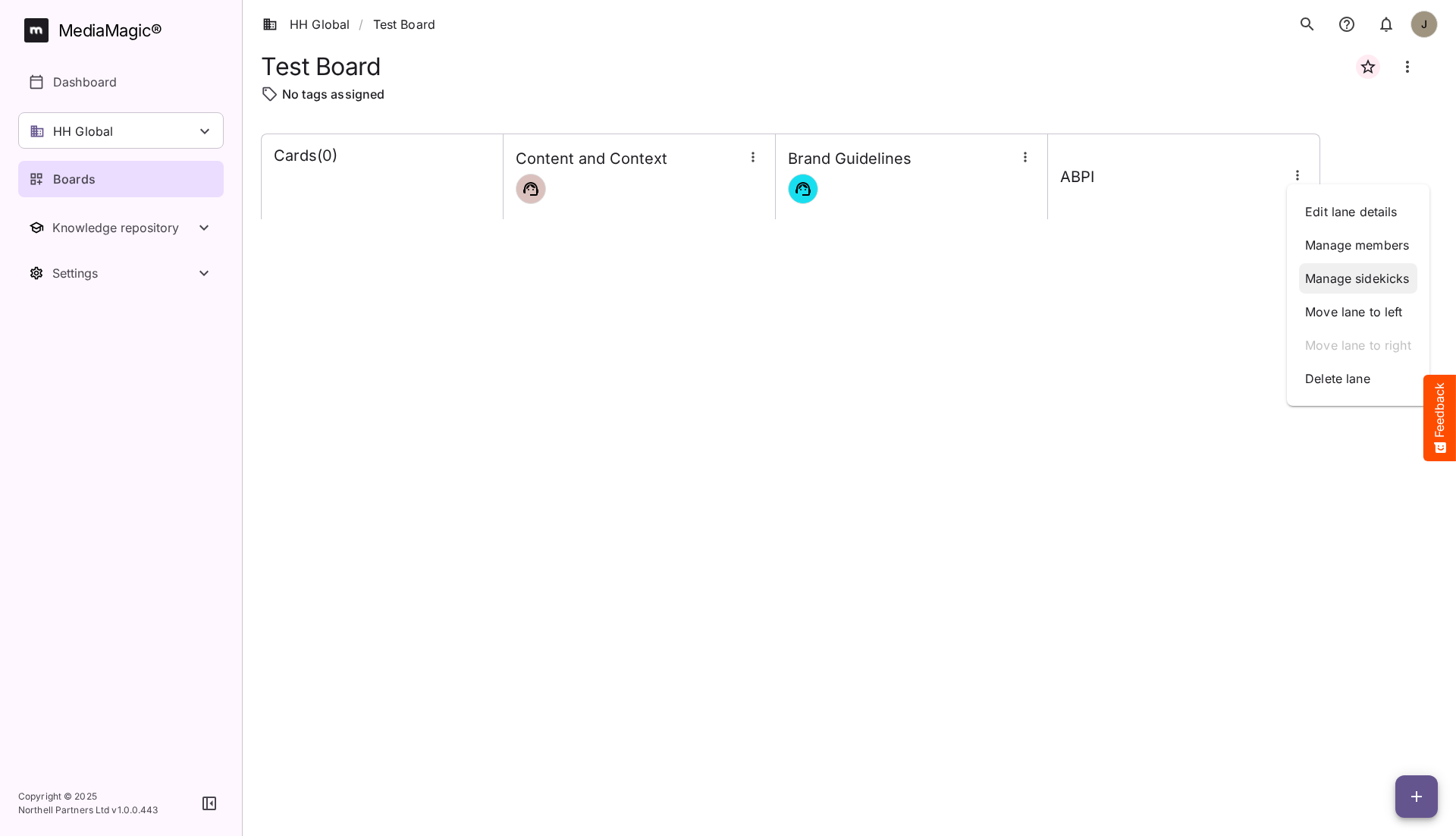
click at [1219, 271] on p "Manage sidekicks" at bounding box center [1357, 278] width 106 height 18
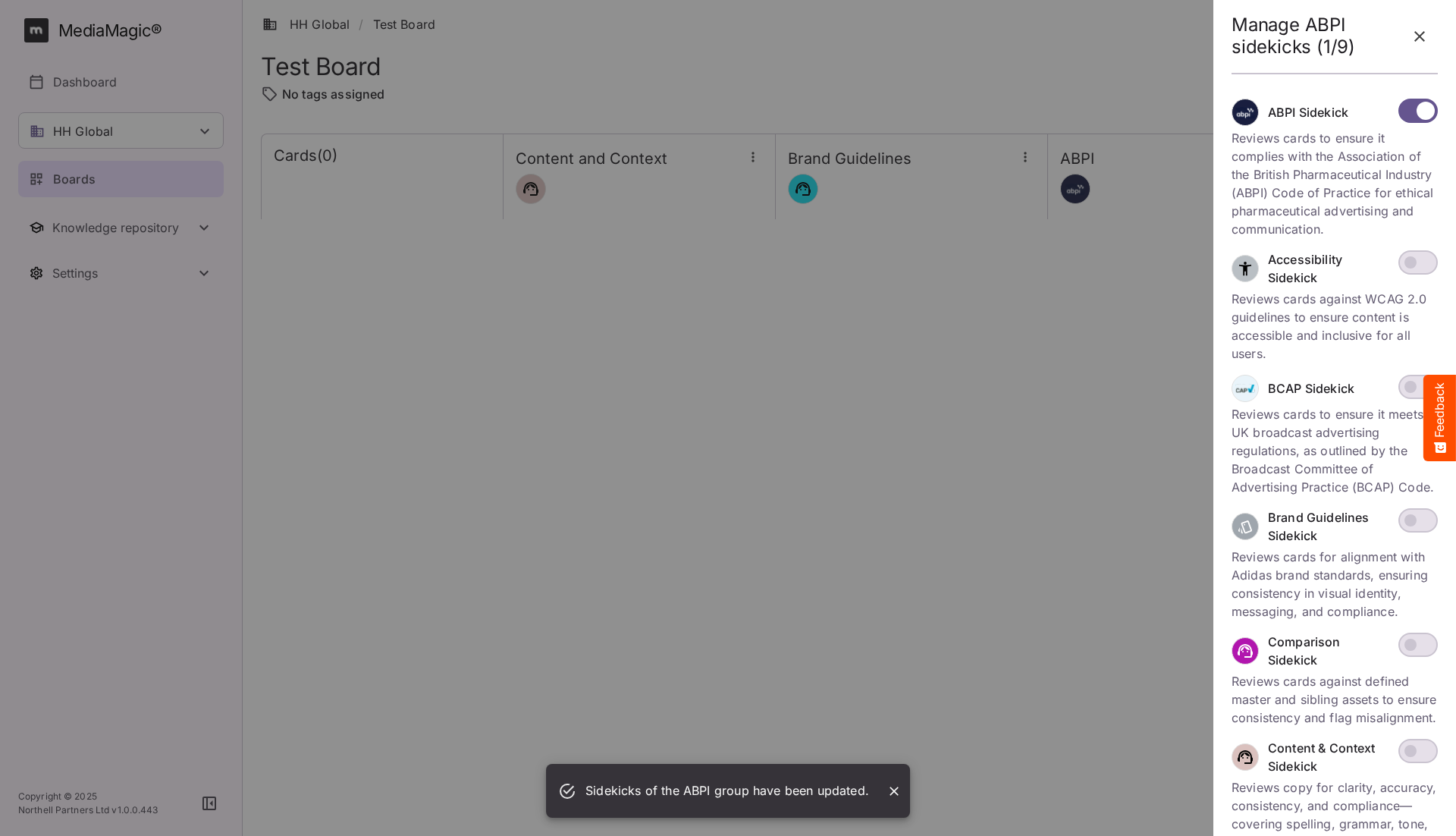
click at [1219, 31] on icon "button" at bounding box center [1419, 37] width 18 height 18
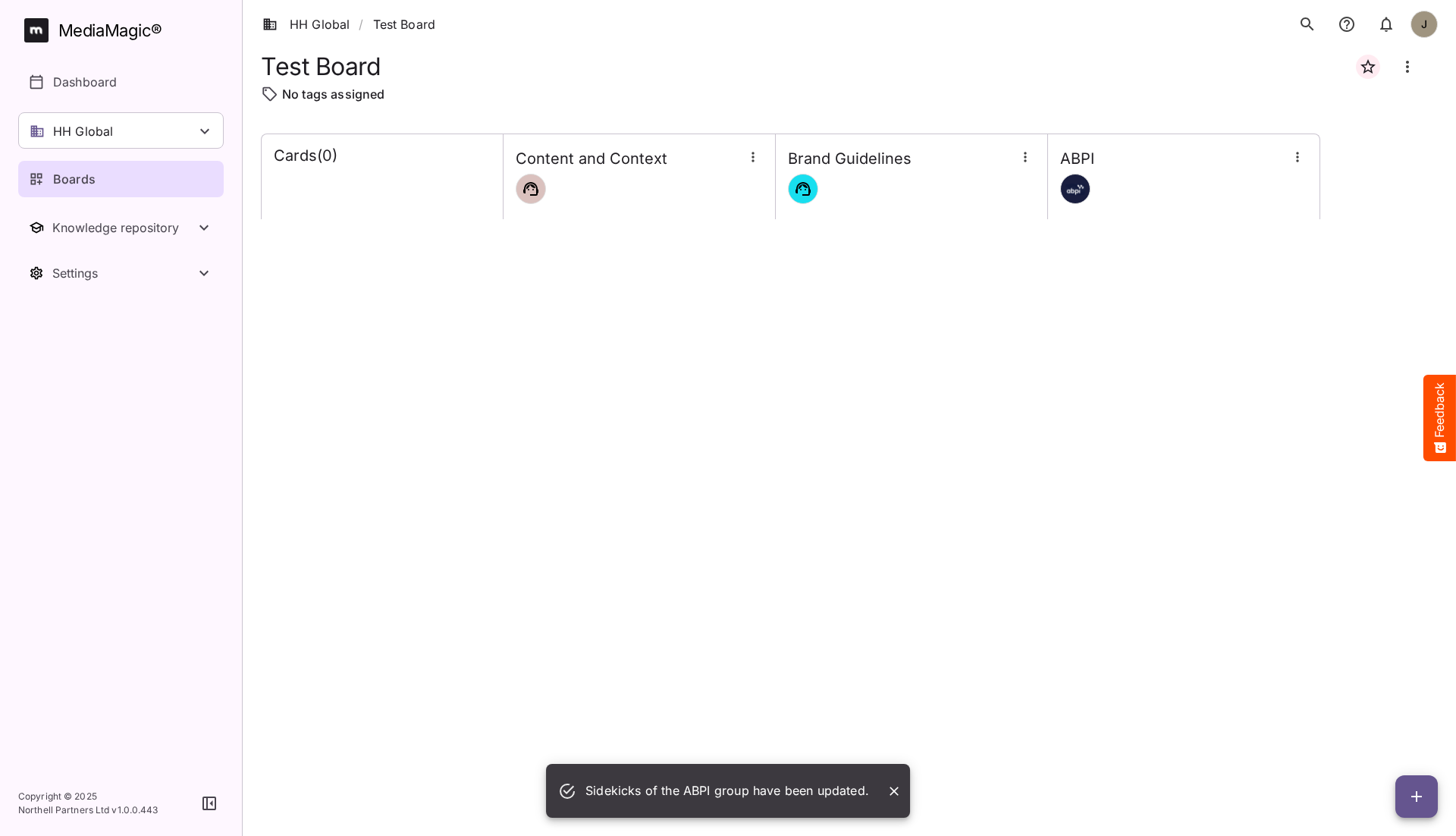
click at [1118, 481] on div "Cards ( 0 ) Content and Context Brand Guidelines ABPI" at bounding box center [849, 472] width 1176 height 678
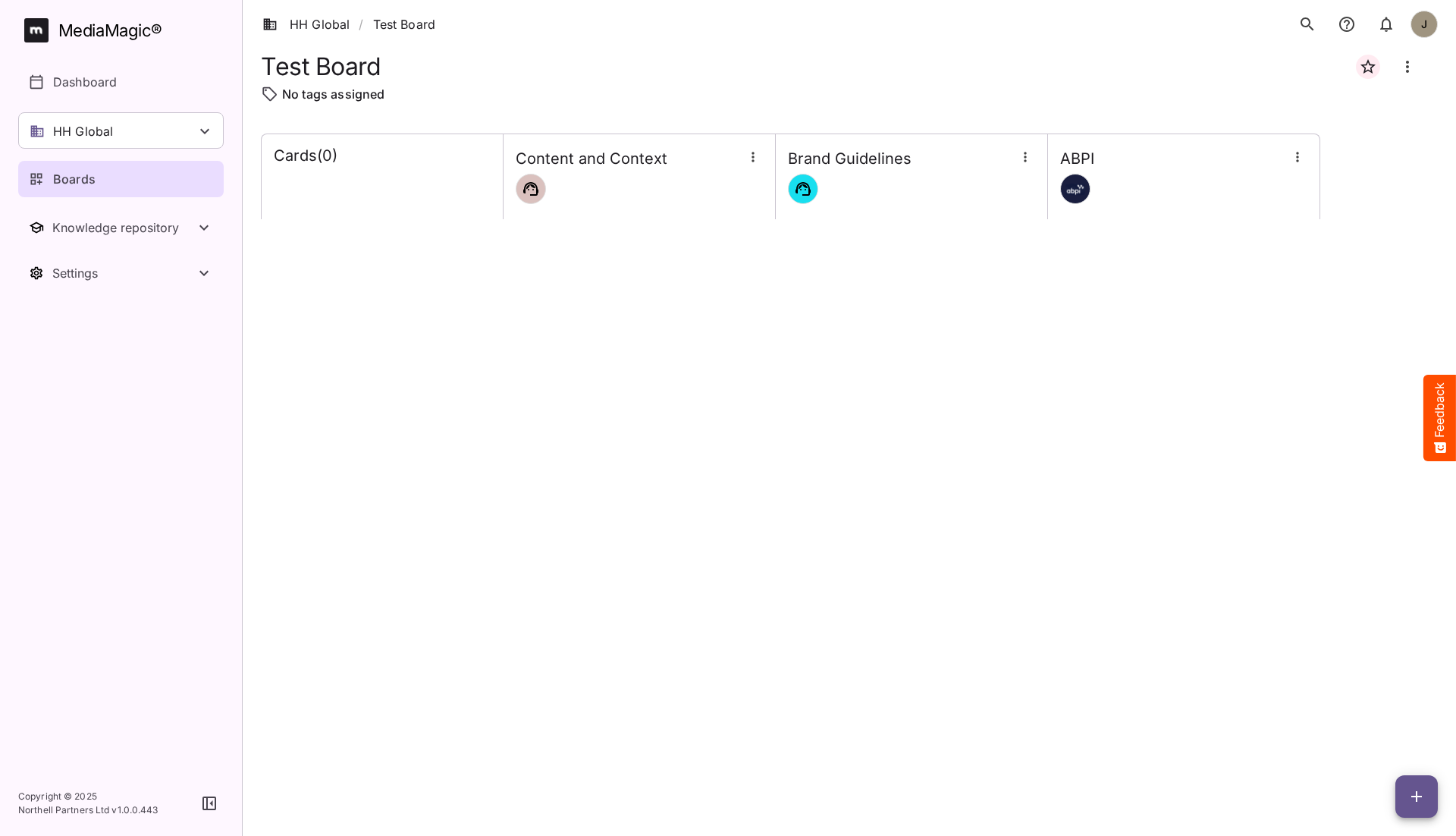
click at [1219, 772] on icon "button" at bounding box center [1416, 796] width 18 height 18
click at [1219, 730] on p "Add new lane" at bounding box center [1378, 732] width 82 height 18
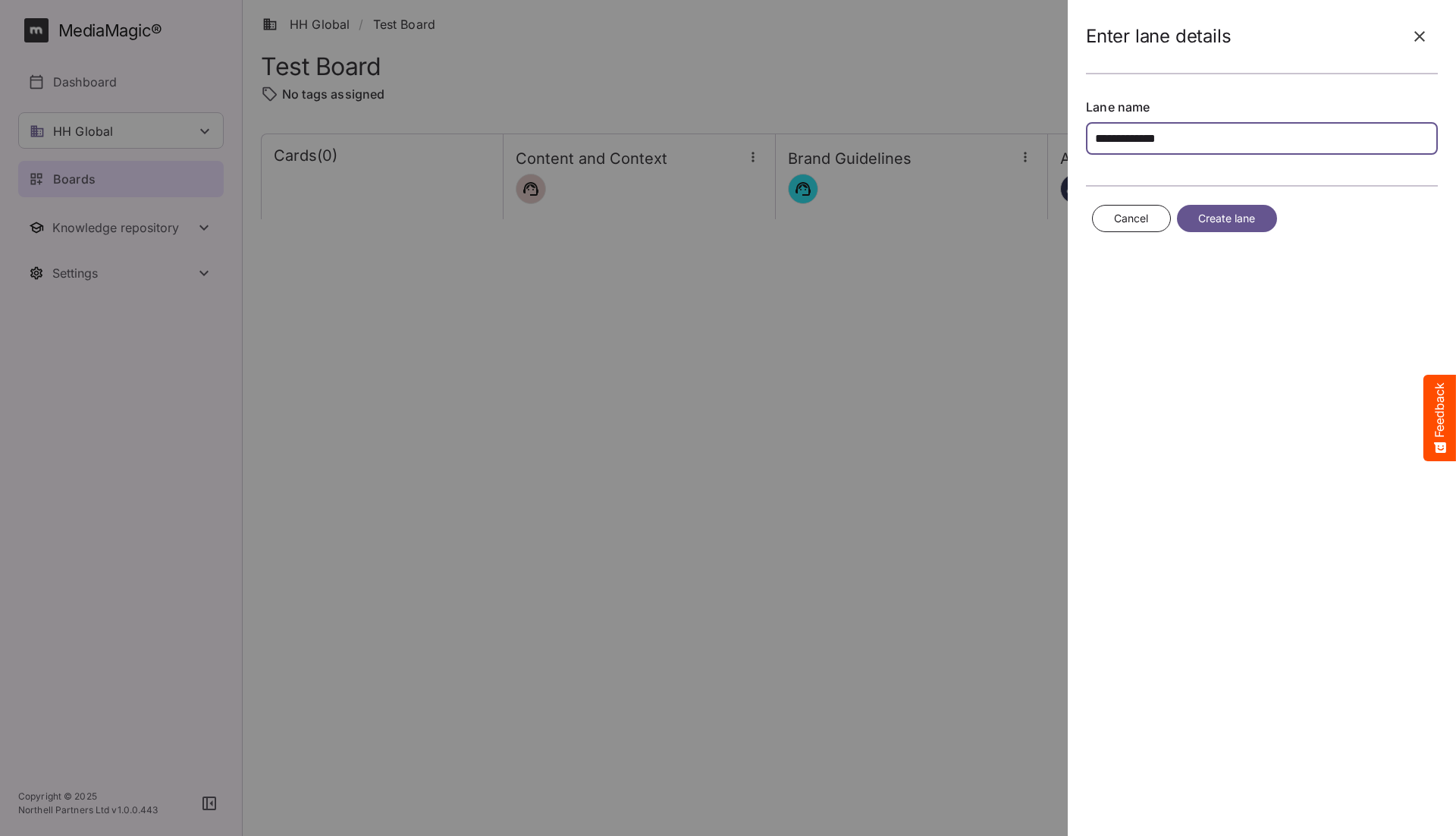
type input "**********"
click at [1219, 220] on span "Create lane" at bounding box center [1227, 218] width 57 height 19
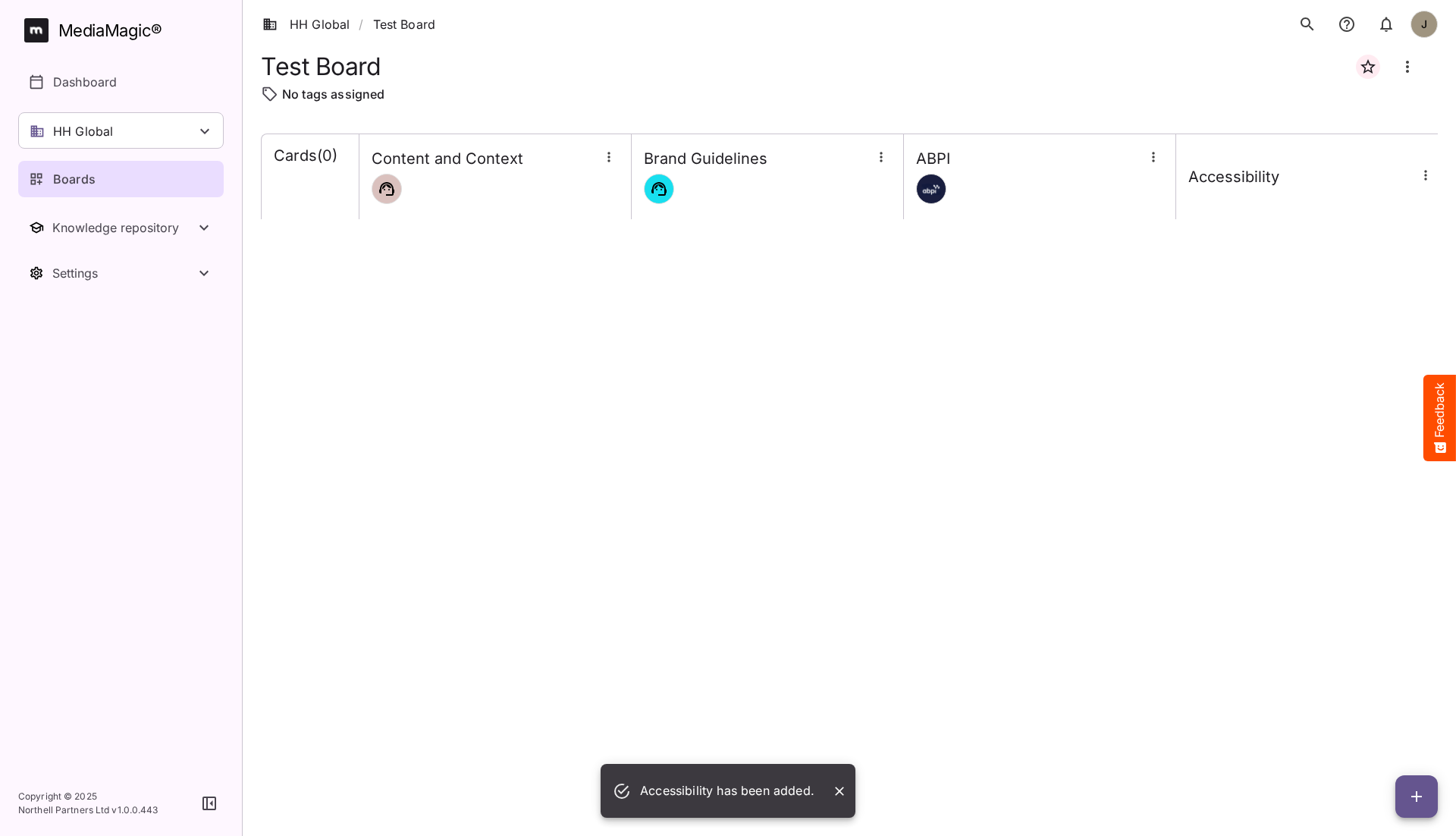
click at [1219, 179] on icon "button" at bounding box center [1424, 175] width 15 height 15
click at [1219, 277] on p "Manage sidekicks" at bounding box center [1335, 278] width 106 height 18
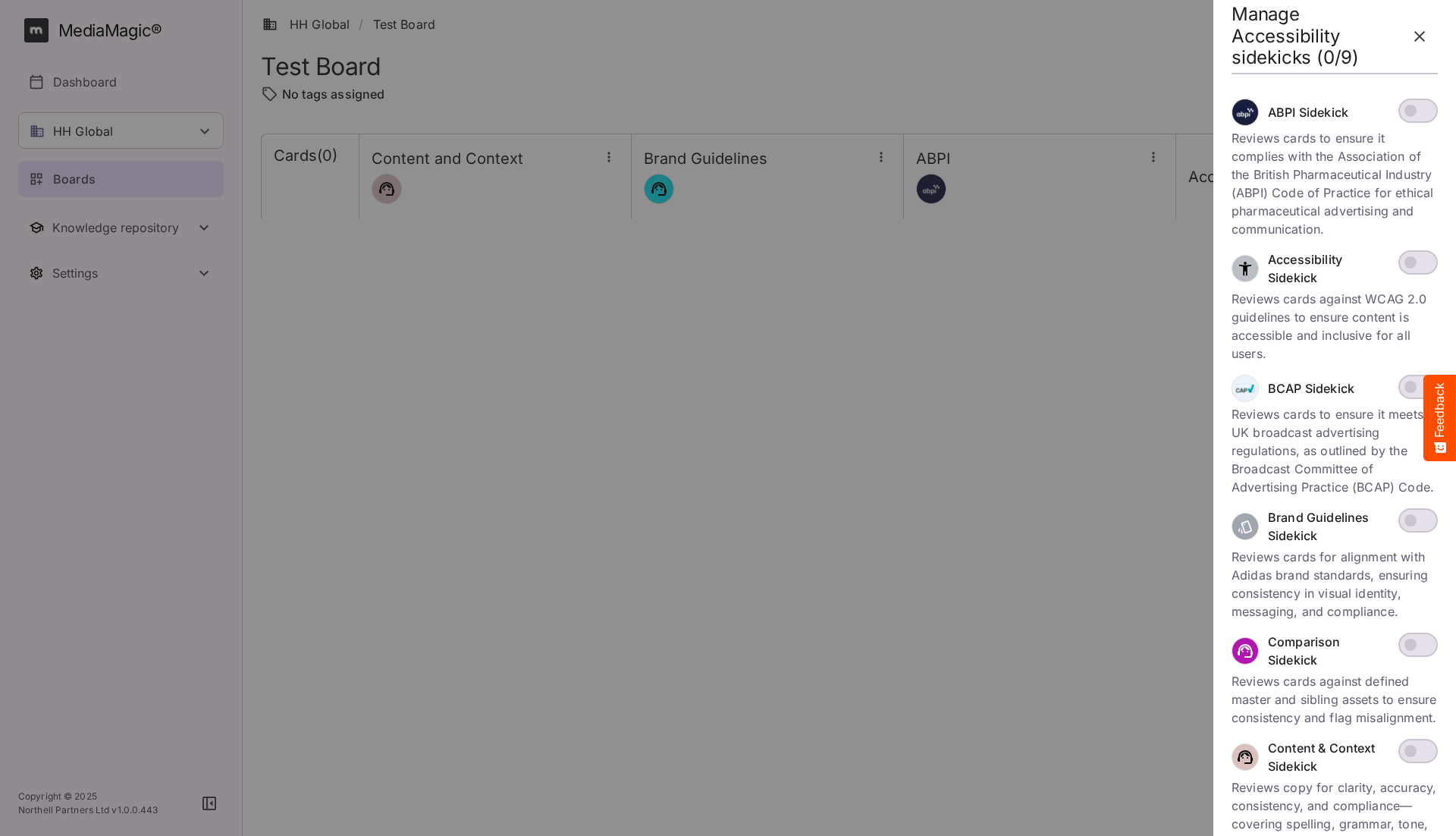
click at [1219, 249] on div "ABPI Sidekick Reviews cards to ensure it complies with the Association of the B…" at bounding box center [1335, 581] width 206 height 964
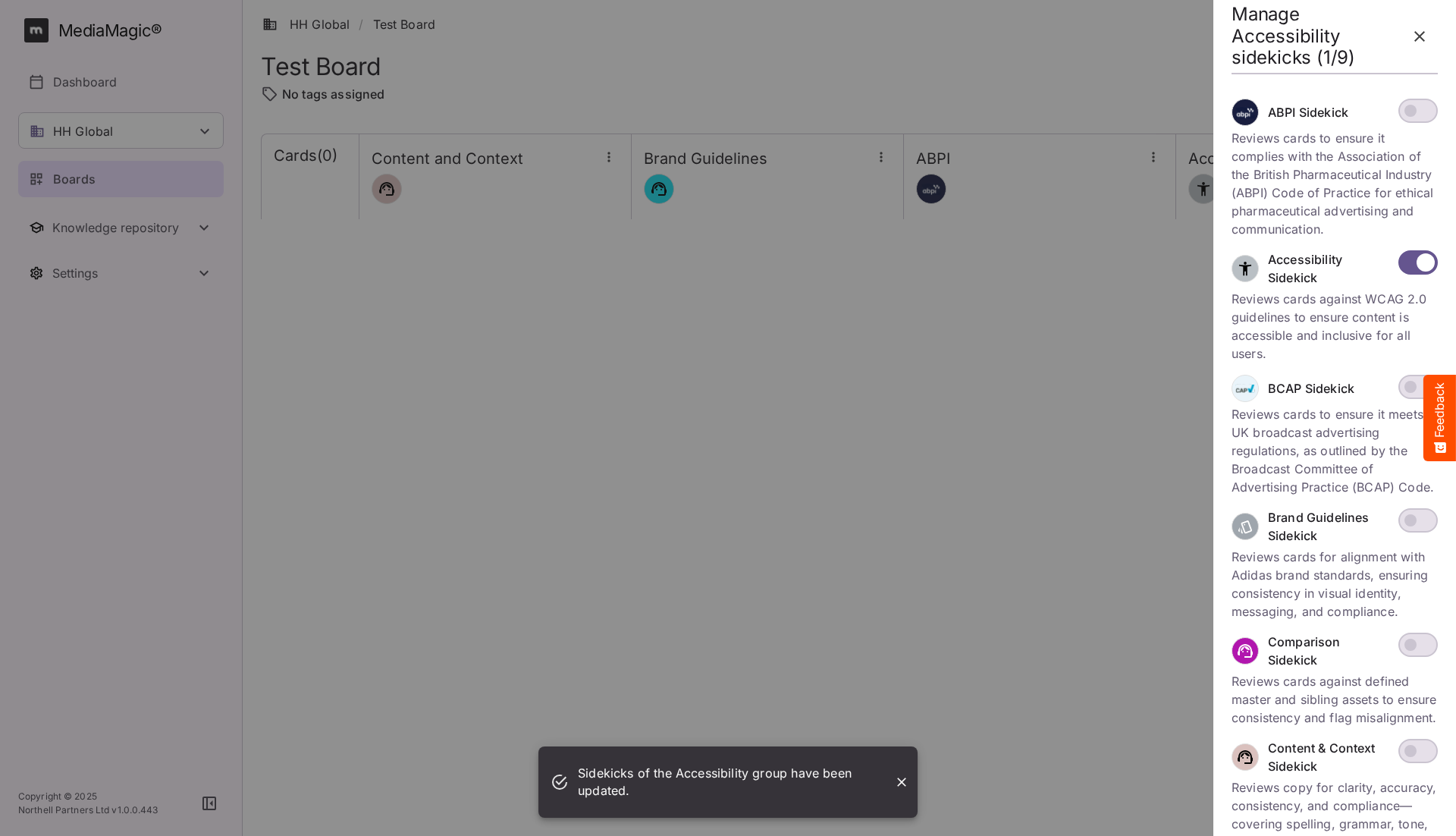
click at [1219, 30] on icon "button" at bounding box center [1419, 37] width 18 height 18
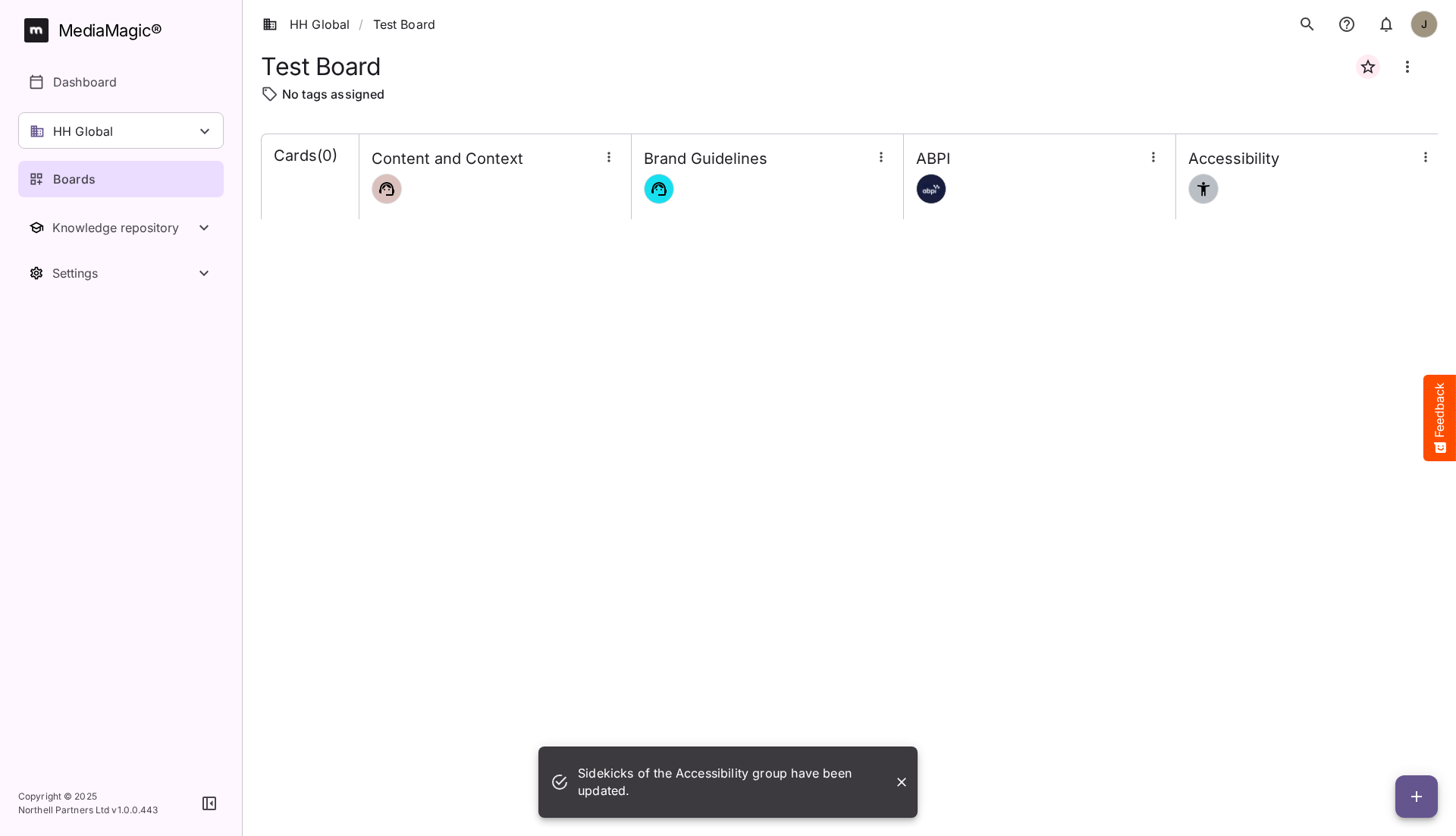
click at [962, 543] on div "Cards ( 0 ) Content and Context Brand Guidelines ABPI Accessibility" at bounding box center [849, 472] width 1176 height 678
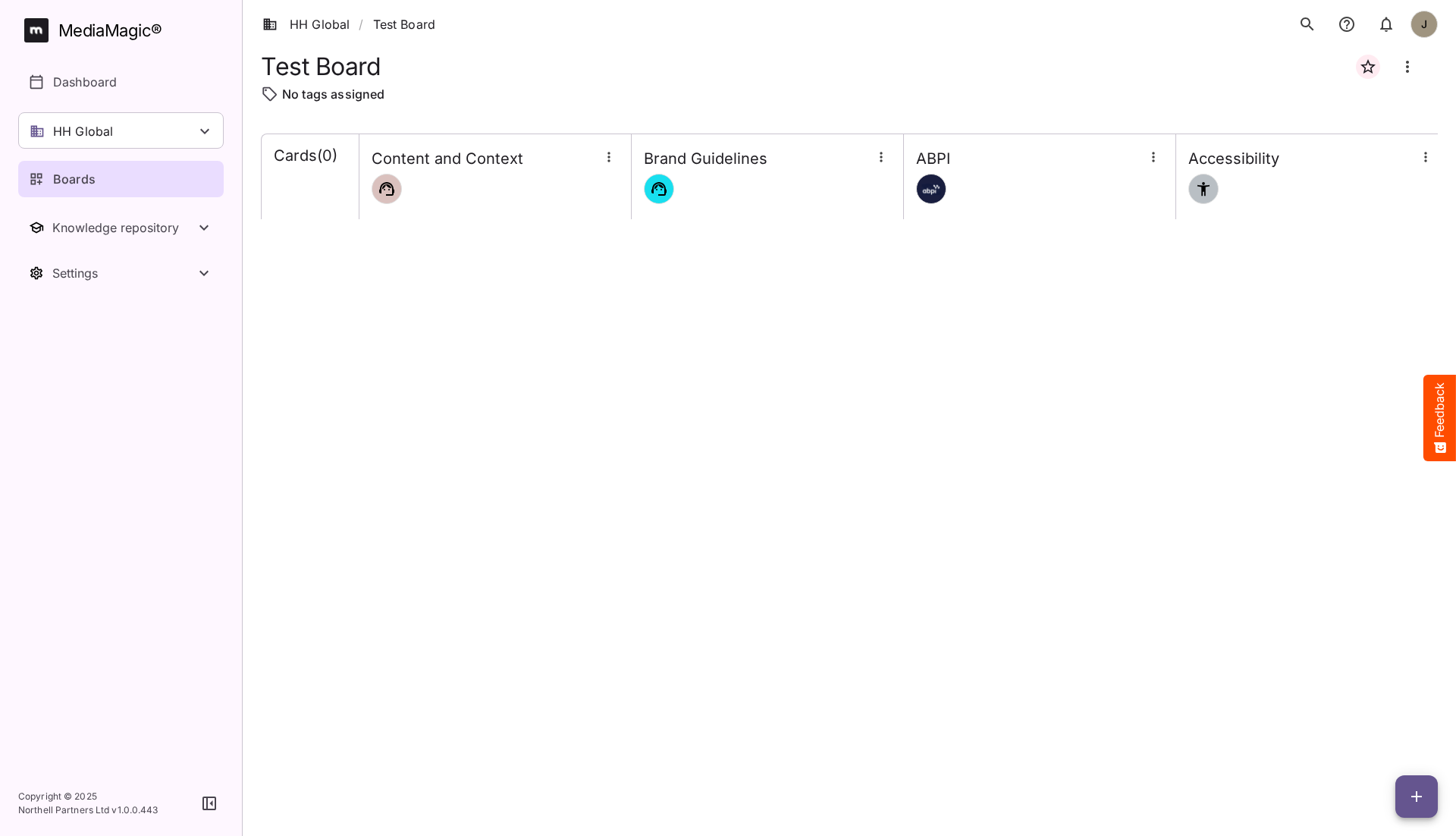
click at [1219, 772] on icon "button" at bounding box center [1416, 796] width 18 height 18
click at [1219, 696] on p "Add new card" at bounding box center [1378, 700] width 82 height 18
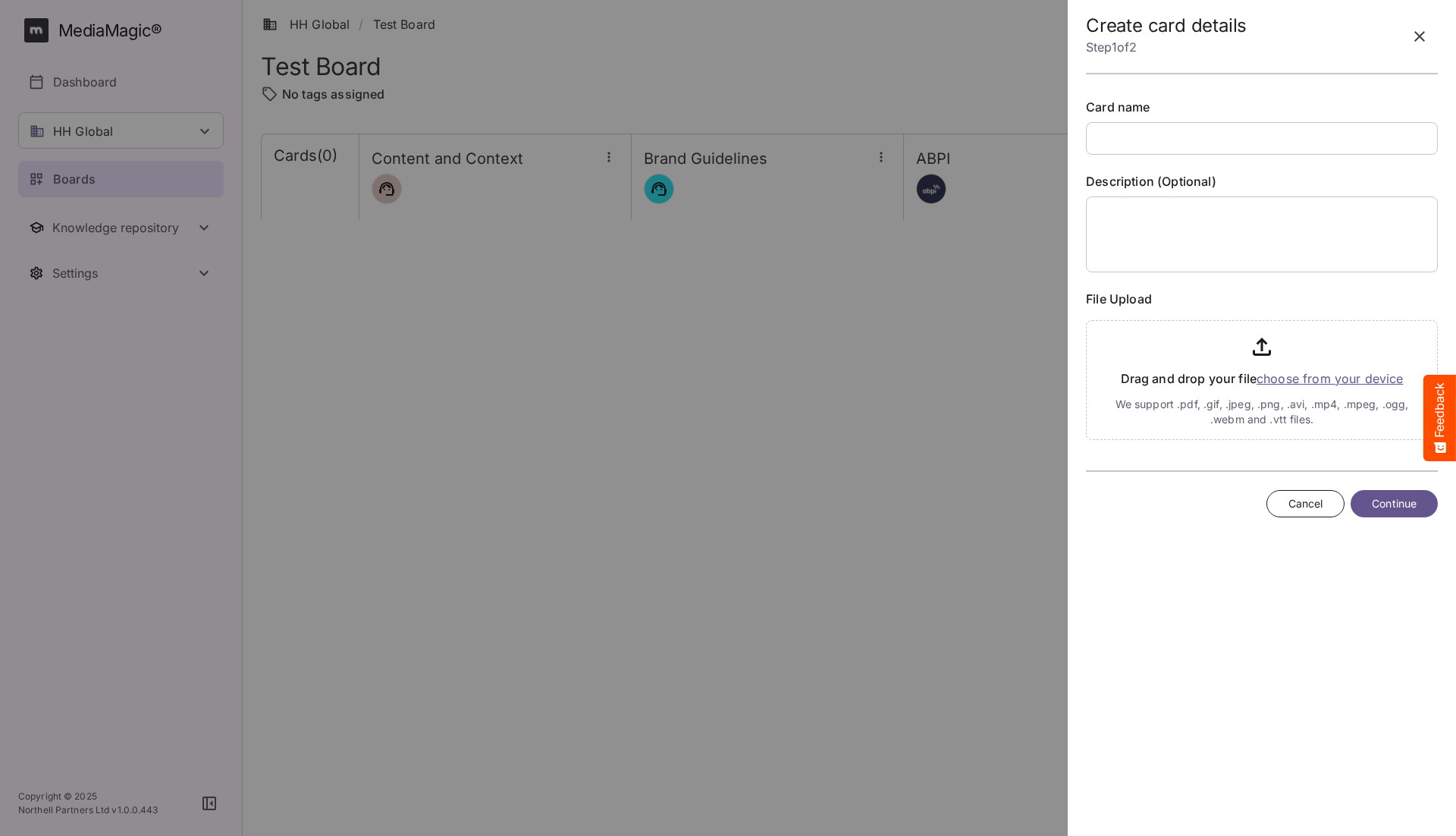
click at [1219, 42] on icon "button" at bounding box center [1419, 37] width 18 height 18
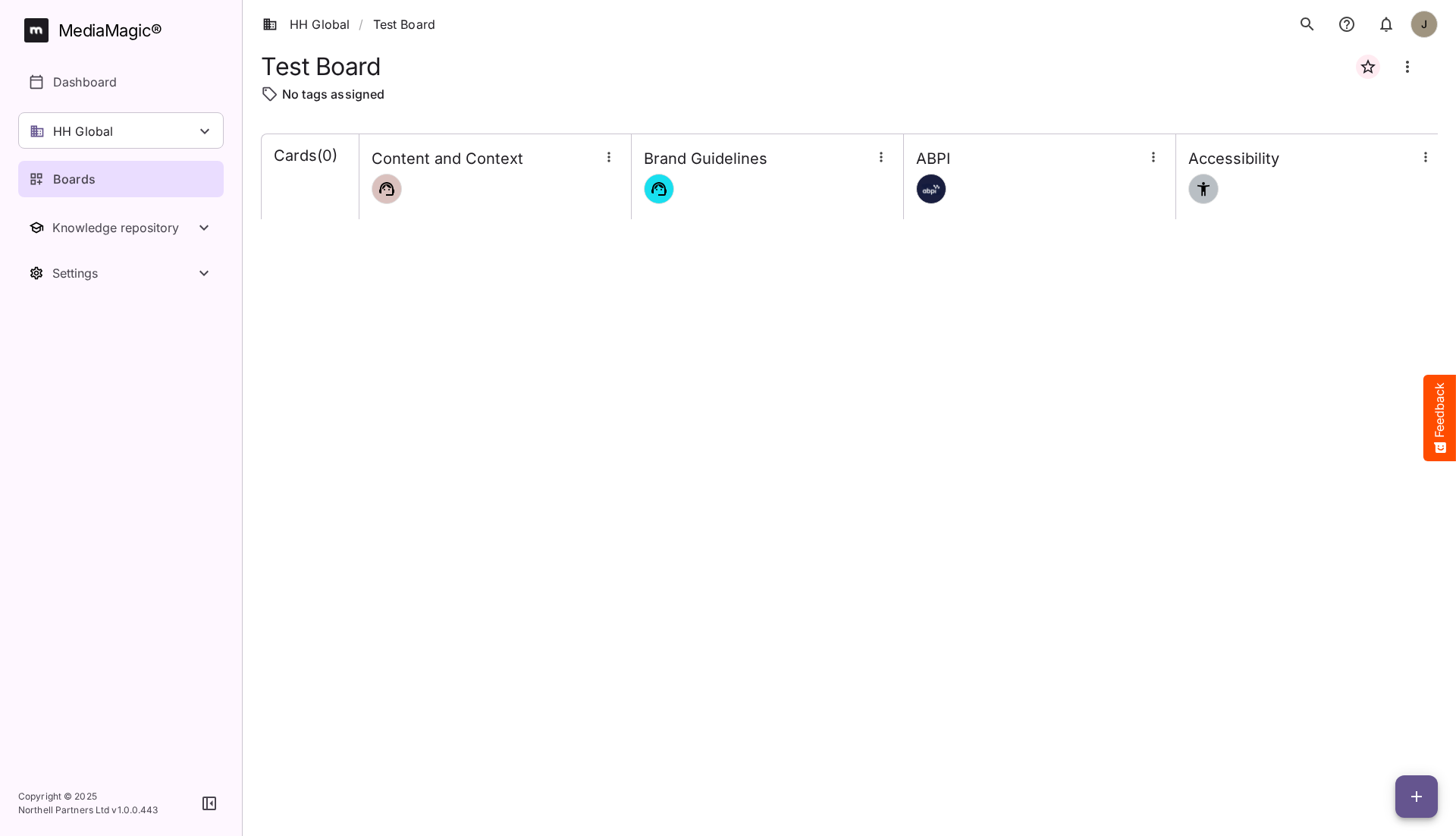
click at [831, 634] on div "Cards ( 0 ) Content and Context Brand Guidelines ABPI Accessibility" at bounding box center [849, 472] width 1176 height 678
